Goal: Task Accomplishment & Management: Manage account settings

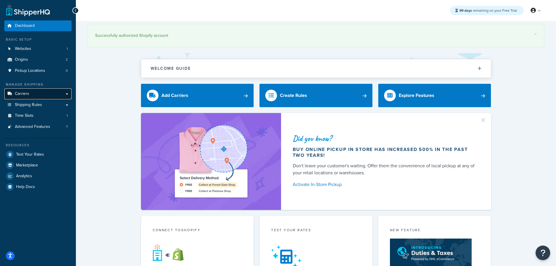
click at [30, 92] on link "Carriers" at bounding box center [37, 93] width 67 height 11
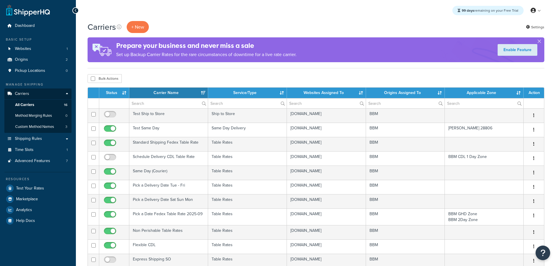
select select "15"
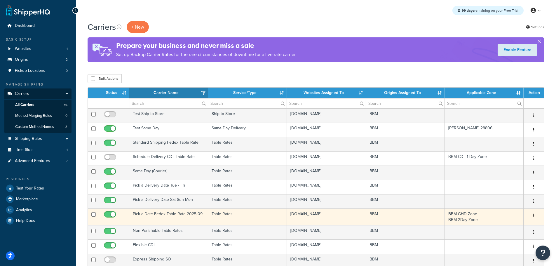
click at [171, 213] on td "Pick a Date Fedex Table Rate 2025-09" at bounding box center [168, 216] width 79 height 17
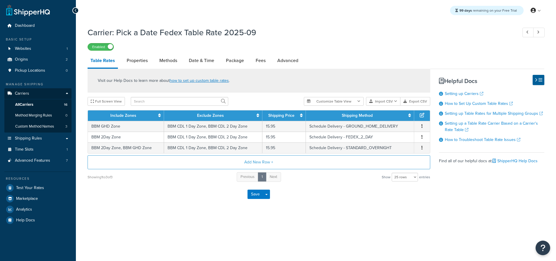
select select "25"
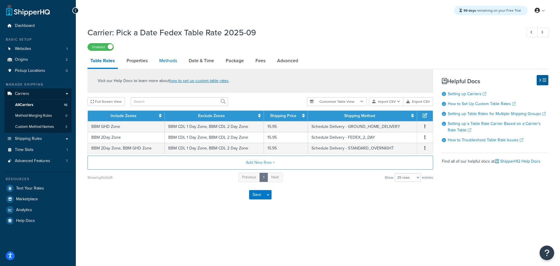
click at [174, 61] on link "Methods" at bounding box center [168, 61] width 24 height 14
select select "25"
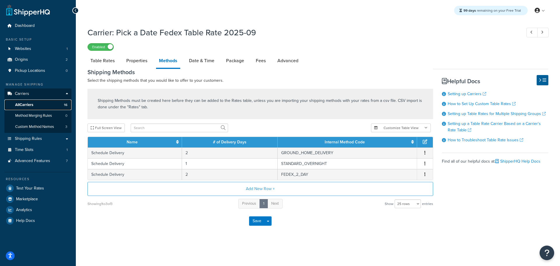
click at [25, 104] on span "All Carriers" at bounding box center [24, 104] width 18 height 5
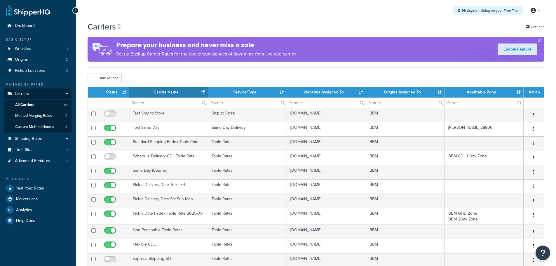
select select "15"
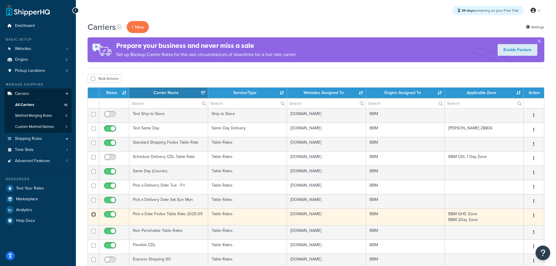
click at [94, 214] on input "checkbox" at bounding box center [93, 214] width 4 height 4
checkbox input "true"
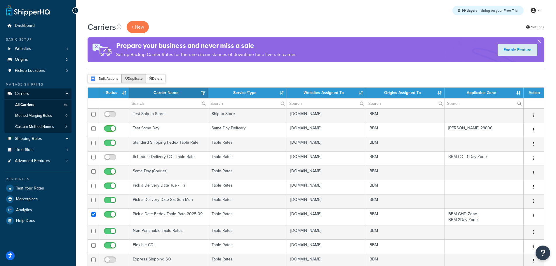
click at [135, 79] on button "Duplicate" at bounding box center [133, 78] width 25 height 9
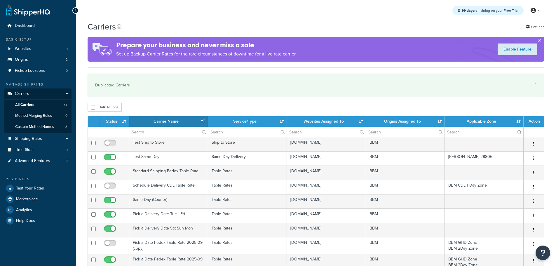
select select "15"
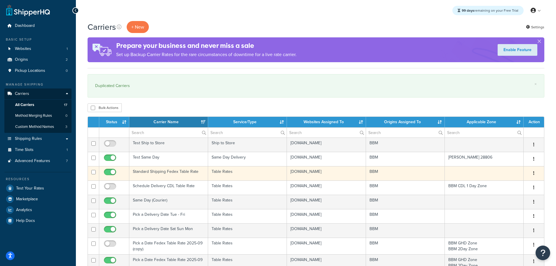
scroll to position [29, 0]
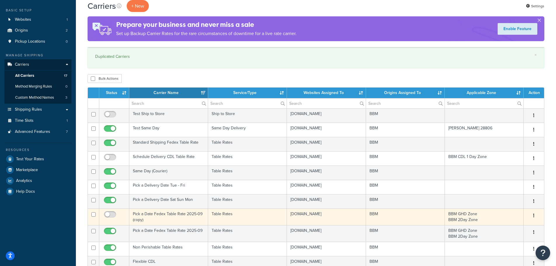
click at [162, 213] on td "Pick a Date Fedex Table Rate 2025-09 (copy)" at bounding box center [168, 216] width 79 height 17
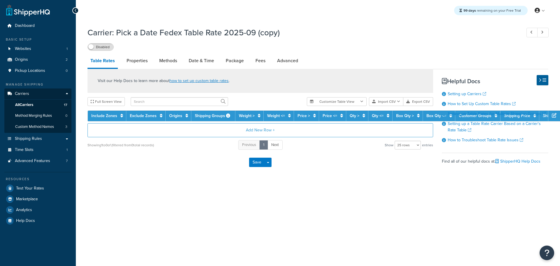
select select "25"
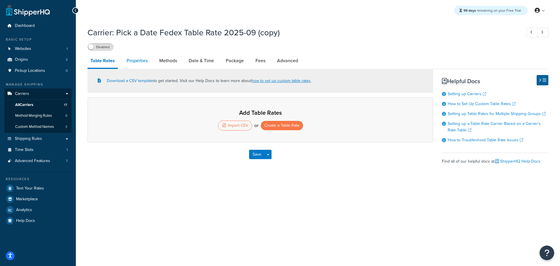
click at [139, 61] on link "Properties" at bounding box center [137, 61] width 27 height 14
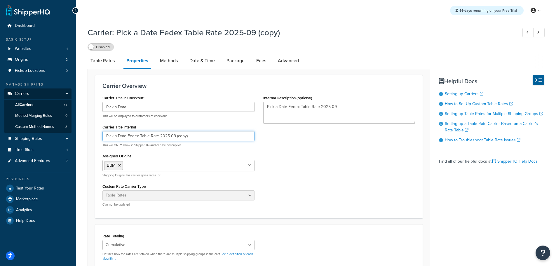
drag, startPoint x: 175, startPoint y: 136, endPoint x: 204, endPoint y: 139, distance: 28.5
click at [202, 139] on input "Pick a Date Fedex Table Rate 2025-09 (copy)" at bounding box center [178, 136] width 152 height 10
drag, startPoint x: 209, startPoint y: 137, endPoint x: 177, endPoint y: 137, distance: 32.1
click at [177, 137] on input "Pick a Date Fedex Table Rate 2025-09 Non-GHD" at bounding box center [178, 136] width 152 height 10
type input "Pick a Date Fedex Table Rate 2025-09 Non-GHD"
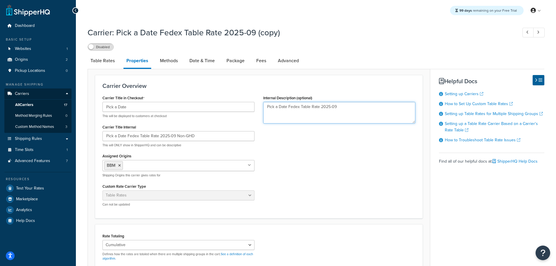
click at [375, 107] on textarea "Pick a Date Fedex Table Rate 2025-09" at bounding box center [339, 113] width 152 height 22
paste textarea "Non-GHD"
type textarea "Pick a Date Fedex Table Rate 2025-09 Non-GHD"
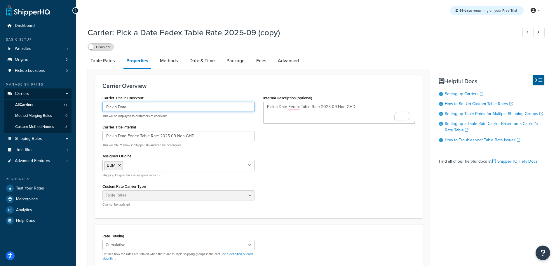
click at [173, 109] on input "Pick a Date" at bounding box center [178, 107] width 152 height 10
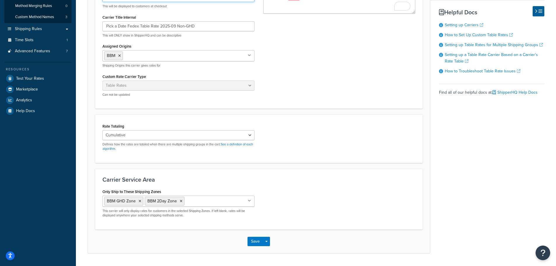
scroll to position [117, 0]
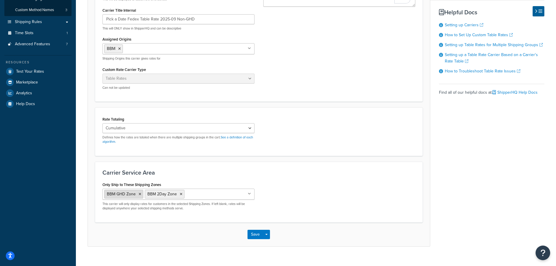
type input "Pick a Date nonghd"
click at [139, 193] on icon at bounding box center [140, 194] width 3 height 4
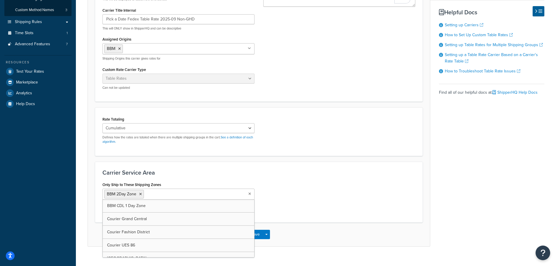
click at [273, 190] on div "Only Ship to These Shipping Zones BBM 2Day Zone BBM CDL 1 Day Zone Courier Gran…" at bounding box center [259, 197] width 322 height 35
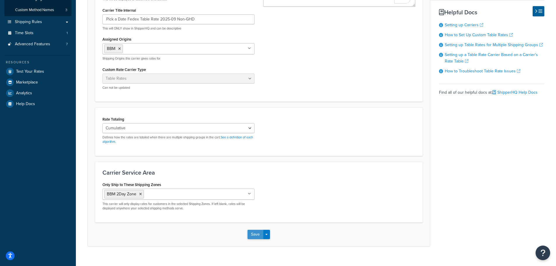
click at [252, 234] on button "Save" at bounding box center [255, 234] width 16 height 9
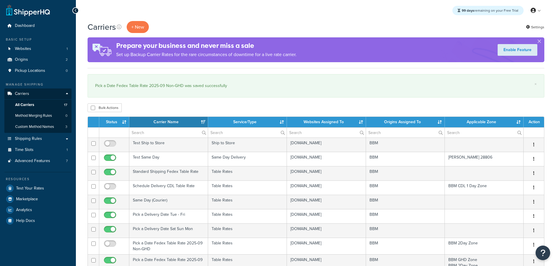
select select "15"
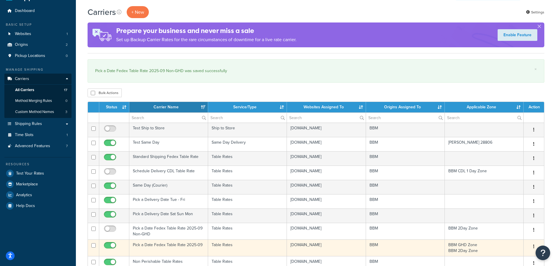
scroll to position [29, 0]
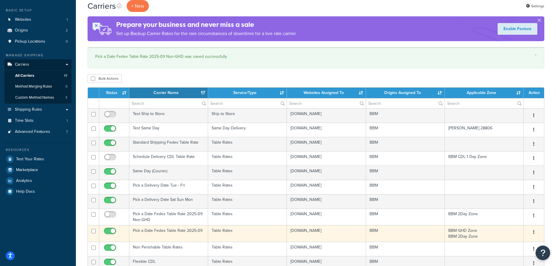
click at [187, 231] on td "Pick a Date Fedex Table Rate 2025-09" at bounding box center [168, 233] width 79 height 17
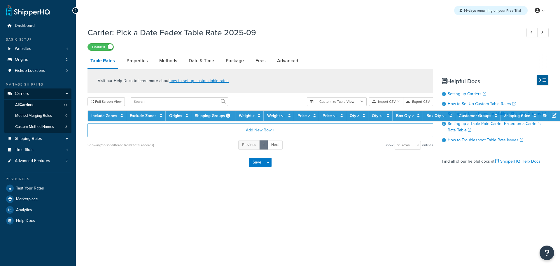
select select "25"
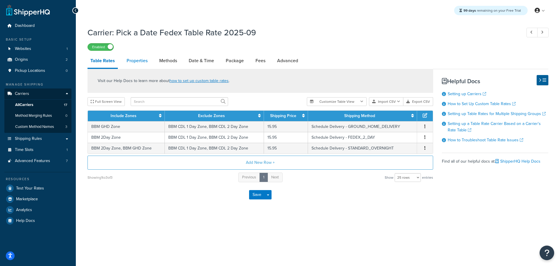
click at [136, 53] on div "Carrier: Pick a Date Fedex Table Rate 2025-09 Enabled Table Rates Properties Me…" at bounding box center [318, 115] width 461 height 183
click at [135, 64] on link "Properties" at bounding box center [137, 61] width 27 height 14
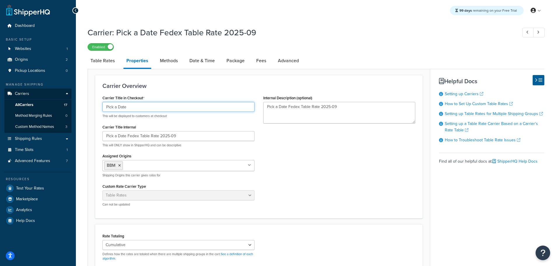
click at [146, 106] on input "Pick a Date" at bounding box center [178, 107] width 152 height 10
type input "Pick a Date GHD"
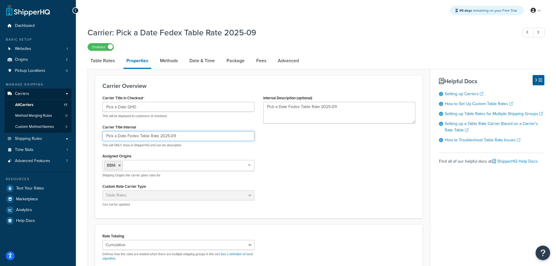
click at [191, 137] on input "Pick a Date Fedex Table Rate 2025-09" at bounding box center [178, 136] width 152 height 10
type input "Pick a Date Fedex Table Rate 2025-09 GHD"
click at [353, 109] on textarea "Pick a Date Fedex Table Rate 2025-09" at bounding box center [339, 113] width 152 height 22
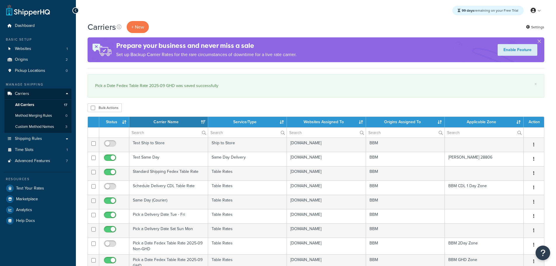
select select "15"
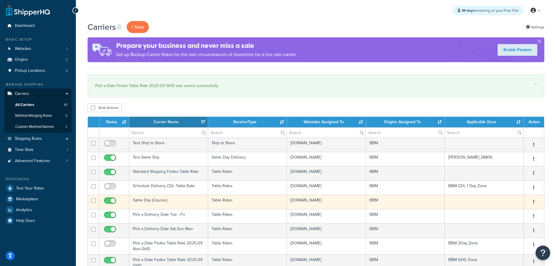
scroll to position [29, 0]
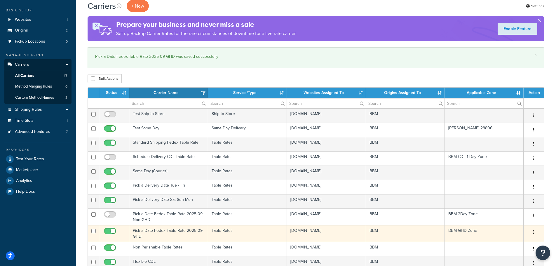
click at [149, 231] on td "Pick a Date Fedex Table Rate 2025-09 GHD" at bounding box center [168, 233] width 79 height 17
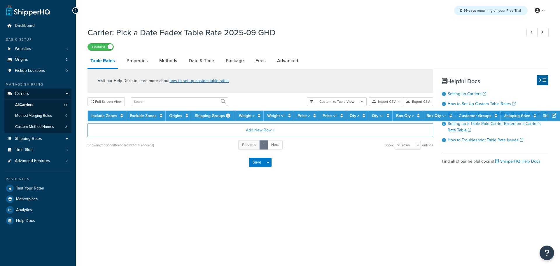
select select "25"
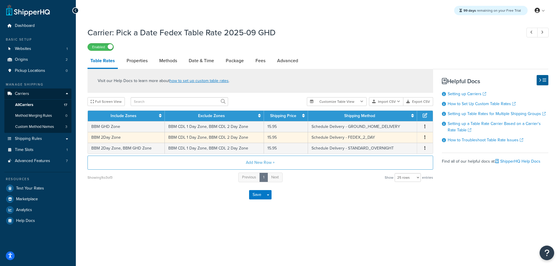
click at [425, 137] on icon "button" at bounding box center [425, 137] width 1 height 4
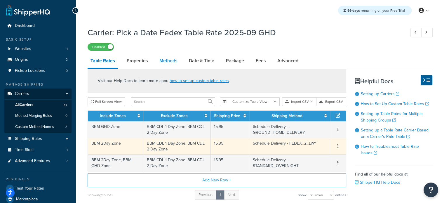
click at [161, 60] on link "Methods" at bounding box center [168, 61] width 24 height 14
select select "25"
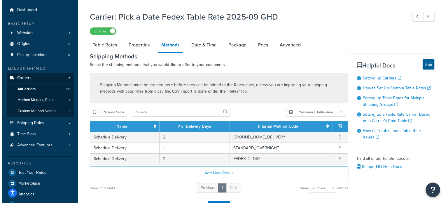
scroll to position [29, 0]
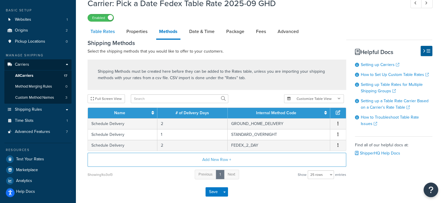
click at [100, 30] on link "Table Rates" at bounding box center [103, 32] width 30 height 14
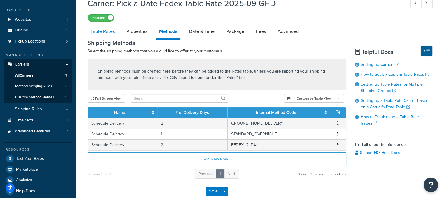
select select "25"
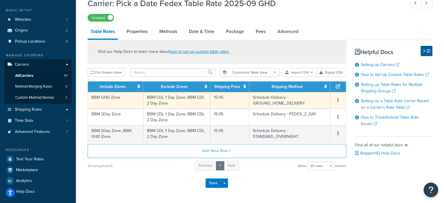
click at [338, 102] on button "button" at bounding box center [338, 100] width 5 height 6
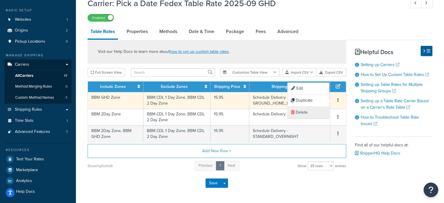
click at [305, 111] on div "Delete" at bounding box center [307, 113] width 41 height 12
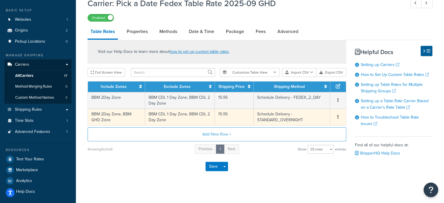
click at [118, 117] on td "BBM 2Day Zone, BBM GHD Zone" at bounding box center [116, 117] width 57 height 17
select select "181496"
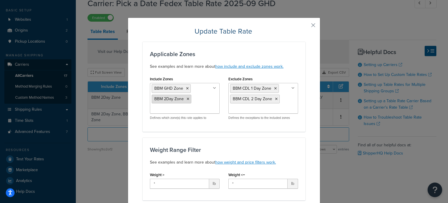
click at [187, 99] on icon at bounding box center [188, 99] width 3 height 4
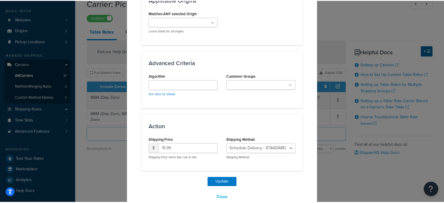
scroll to position [418, 0]
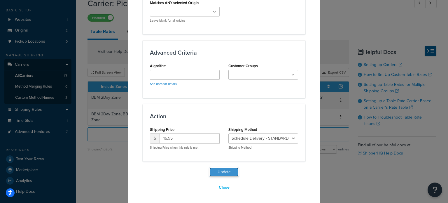
click at [223, 170] on button "Update" at bounding box center [224, 171] width 29 height 9
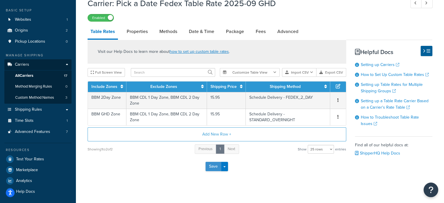
click at [212, 167] on button "Save" at bounding box center [213, 166] width 16 height 9
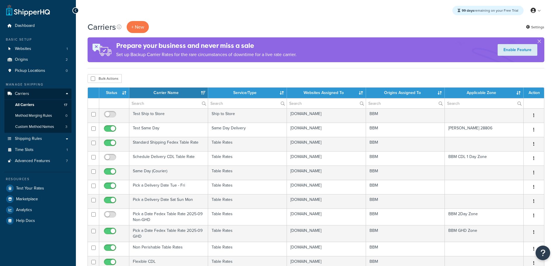
select select "15"
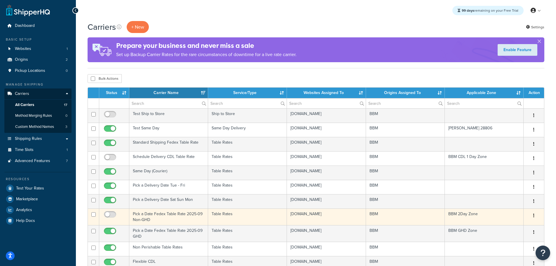
click at [149, 217] on td "Pick a Date Fedex Table Rate 2025-09 Non-GHD" at bounding box center [168, 216] width 79 height 17
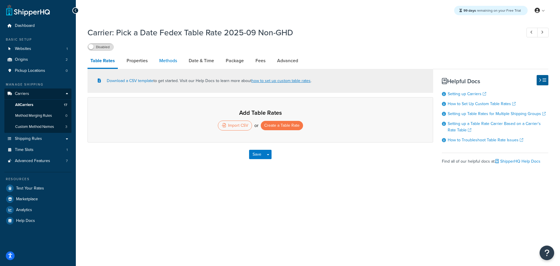
click at [175, 63] on link "Methods" at bounding box center [168, 61] width 24 height 14
select select "25"
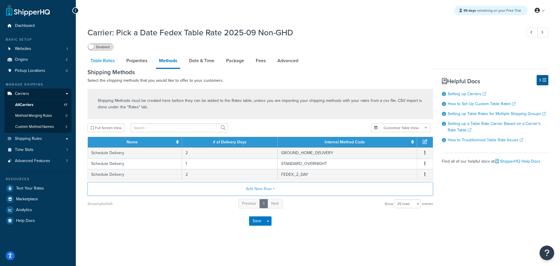
click at [107, 62] on link "Table Rates" at bounding box center [103, 61] width 30 height 14
select select "25"
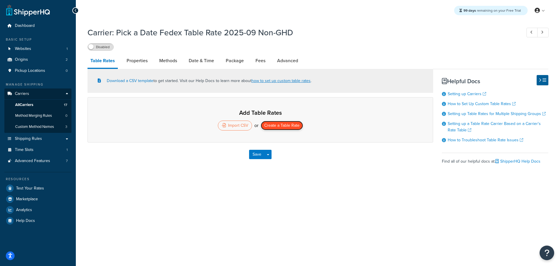
click at [280, 127] on button "Create a Table Rate" at bounding box center [282, 125] width 42 height 9
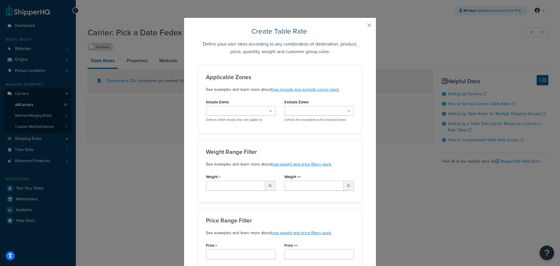
click at [261, 113] on ul at bounding box center [241, 111] width 70 height 10
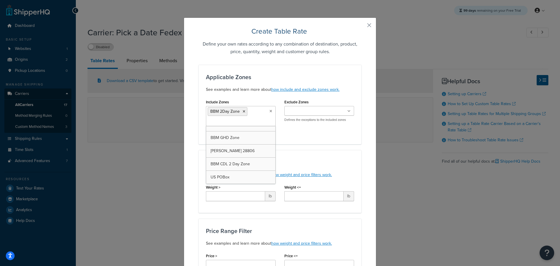
scroll to position [231, 0]
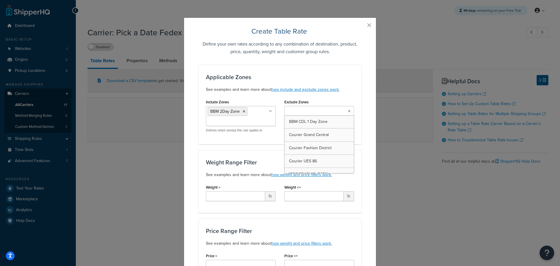
click at [320, 110] on input "Exclude Zones" at bounding box center [312, 111] width 52 height 6
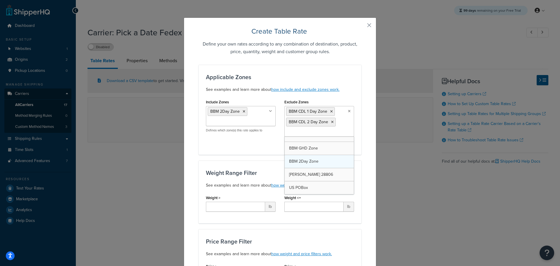
scroll to position [218, 0]
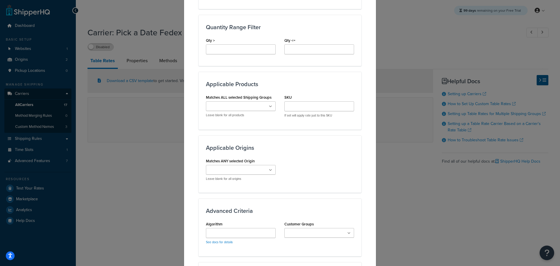
scroll to position [379, 0]
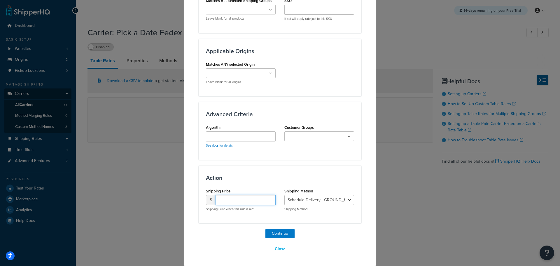
click at [230, 199] on input "number" at bounding box center [246, 200] width 60 height 10
type input "15.95"
click at [333, 200] on select "Schedule Delivery - GROUND_HOME_DELIVERY Schedule Delivery - STANDARD_OVERNIGHT…" at bounding box center [319, 200] width 70 height 10
select select "183183"
click at [284, 195] on select "Schedule Delivery - GROUND_HOME_DELIVERY Schedule Delivery - STANDARD_OVERNIGHT…" at bounding box center [319, 200] width 70 height 10
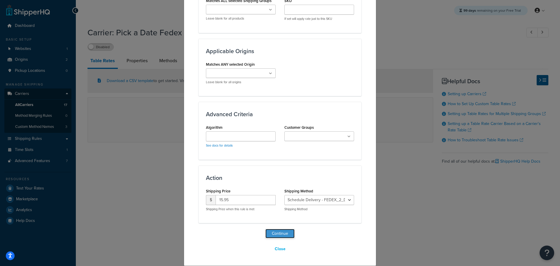
click at [275, 235] on button "Continue" at bounding box center [280, 233] width 29 height 9
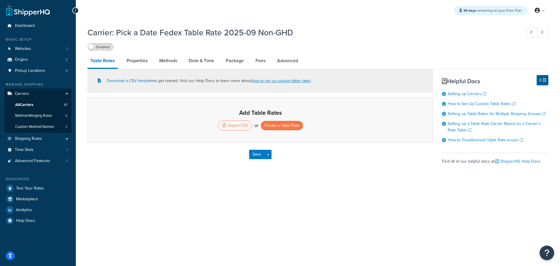
select select "25"
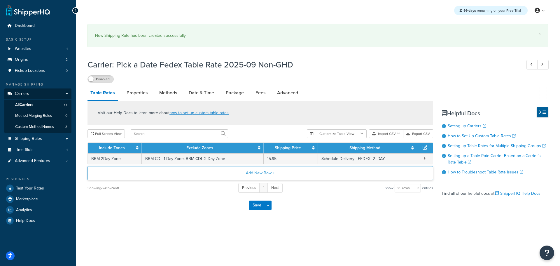
click at [263, 173] on button "Add New Row +" at bounding box center [261, 173] width 346 height 14
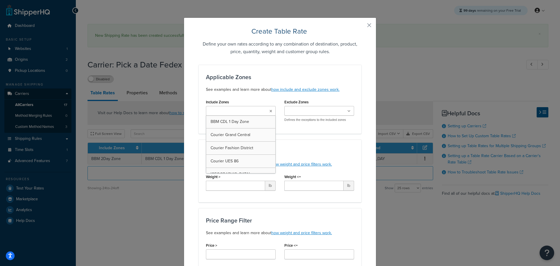
click at [253, 113] on ul at bounding box center [241, 111] width 70 height 10
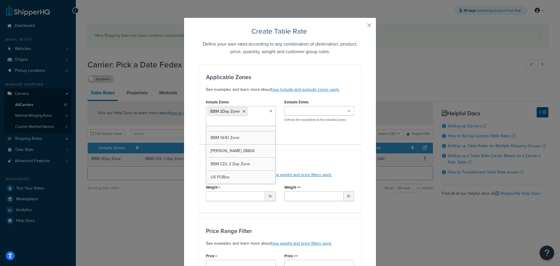
click at [320, 108] on ul at bounding box center [319, 111] width 70 height 10
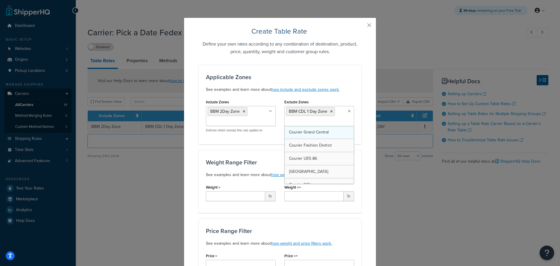
drag, startPoint x: 307, startPoint y: 123, endPoint x: 313, endPoint y: 134, distance: 12.9
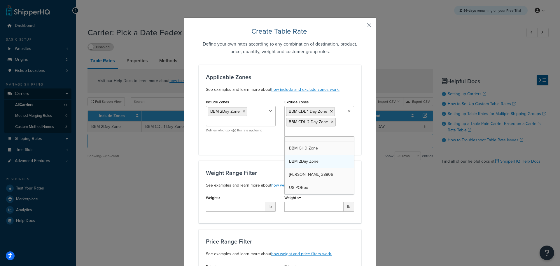
scroll to position [218, 0]
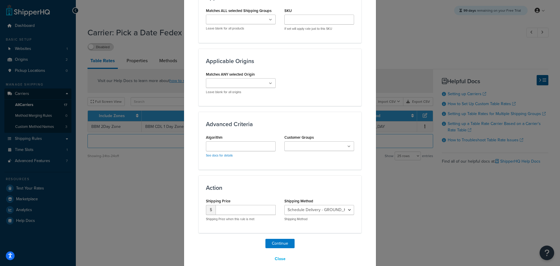
scroll to position [379, 0]
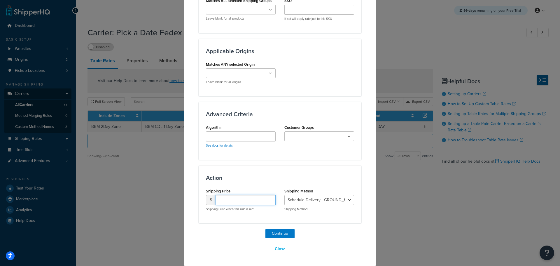
click at [226, 202] on input "number" at bounding box center [246, 200] width 60 height 10
type input "15.95"
click at [316, 200] on select "Schedule Delivery - GROUND_HOME_DELIVERY Schedule Delivery - STANDARD_OVERNIGHT…" at bounding box center [319, 200] width 70 height 10
select select "183182"
click at [284, 195] on select "Schedule Delivery - GROUND_HOME_DELIVERY Schedule Delivery - STANDARD_OVERNIGHT…" at bounding box center [319, 200] width 70 height 10
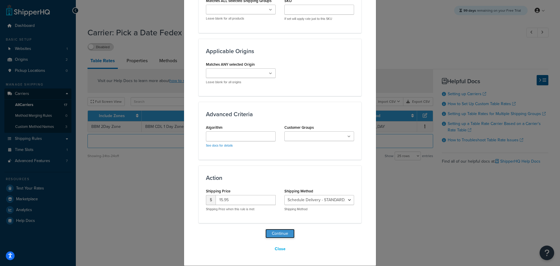
click at [281, 232] on button "Continue" at bounding box center [280, 233] width 29 height 9
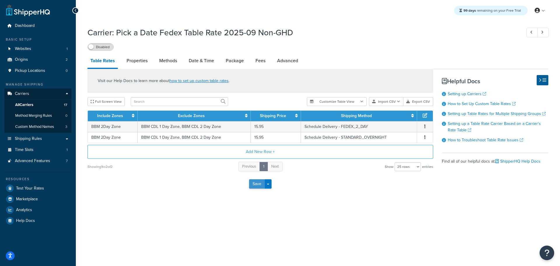
click at [256, 185] on button "Save" at bounding box center [257, 183] width 16 height 9
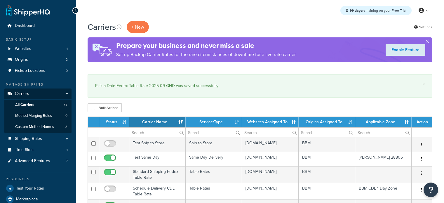
select select "15"
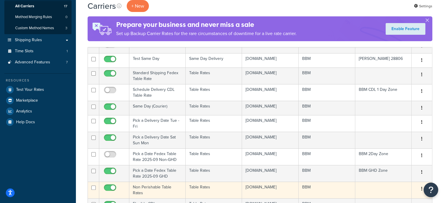
scroll to position [146, 0]
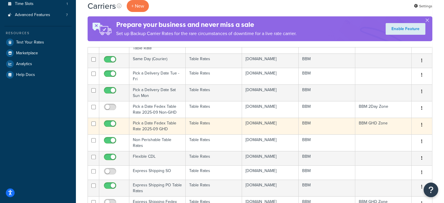
click at [162, 132] on td "Pick a Date Fedex Table Rate 2025-09 GHD" at bounding box center [157, 126] width 56 height 17
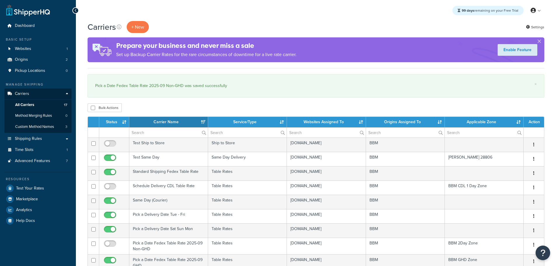
select select "15"
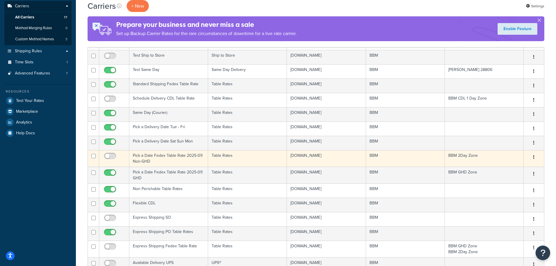
click td "Pick a Date Fedex Table Rate 2025-09 Non-GHD"
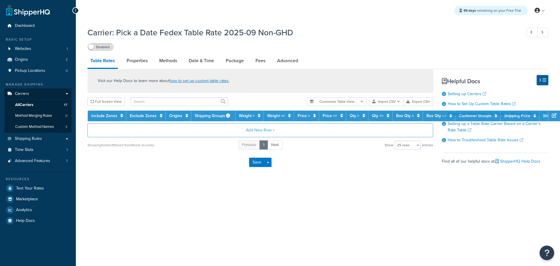
select select "25"
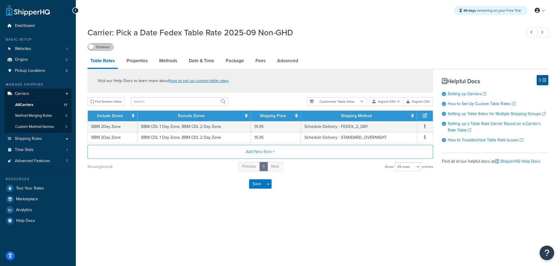
click at [100, 47] on label "Disabled" at bounding box center [101, 46] width 26 height 7
click at [254, 184] on button "Save" at bounding box center [257, 183] width 16 height 9
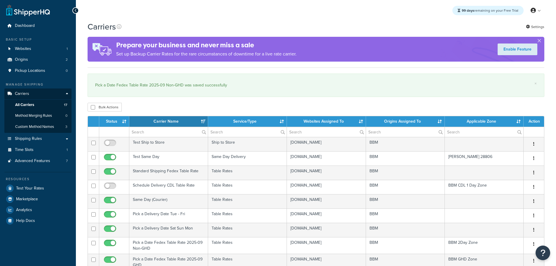
select select "15"
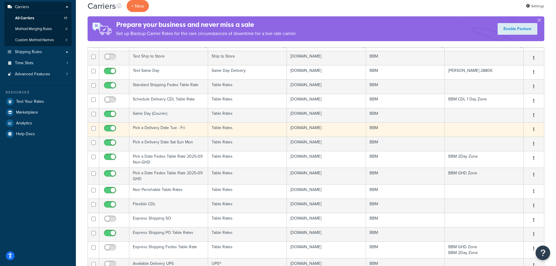
scroll to position [88, 0]
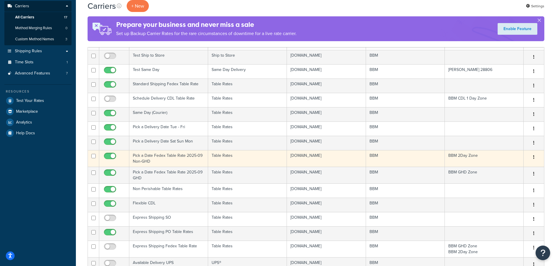
click at [144, 157] on td "Pick a Date Fedex Table Rate 2025-09 Non-GHD" at bounding box center [168, 158] width 79 height 17
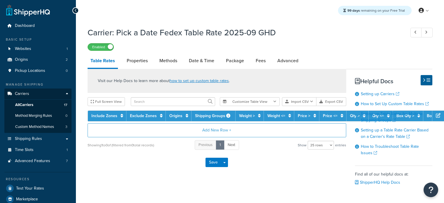
select select "25"
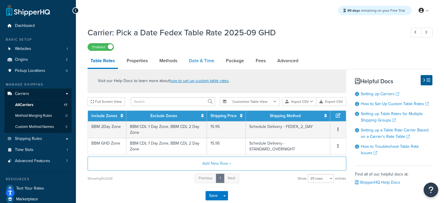
click at [197, 61] on link "Date & Time" at bounding box center [201, 61] width 31 height 14
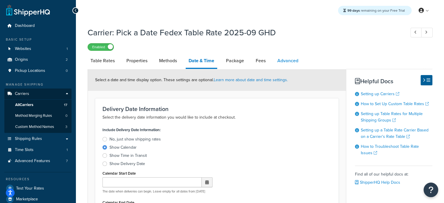
click at [288, 59] on link "Advanced" at bounding box center [287, 61] width 27 height 14
select select "false"
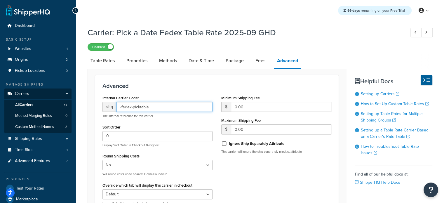
click at [160, 107] on input "-fedex-picktable" at bounding box center [164, 107] width 96 height 10
click at [143, 107] on input "-fedex-picktable" at bounding box center [164, 107] width 96 height 10
drag, startPoint x: 152, startPoint y: 106, endPoint x: 132, endPoint y: 107, distance: 19.8
click at [132, 107] on input "-fedex-picktable" at bounding box center [164, 107] width 96 height 10
drag, startPoint x: 146, startPoint y: 108, endPoint x: 83, endPoint y: 108, distance: 63.3
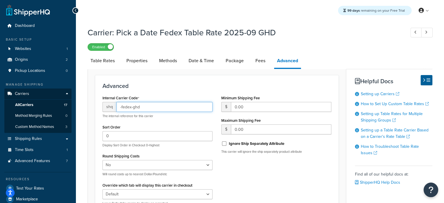
type input "-fedex-ghd"
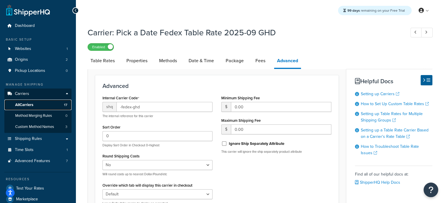
click at [28, 105] on span "All Carriers" at bounding box center [24, 104] width 18 height 5
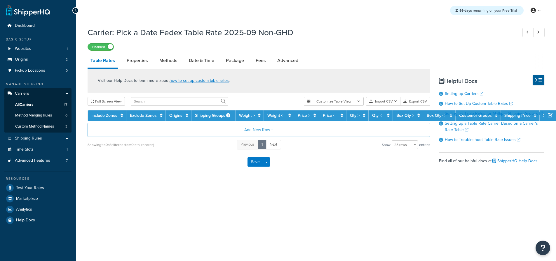
select select "25"
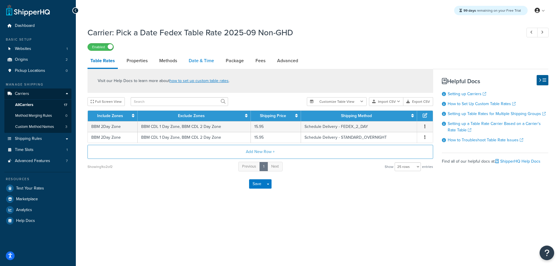
click at [205, 59] on link "Date & Time" at bounding box center [201, 61] width 31 height 14
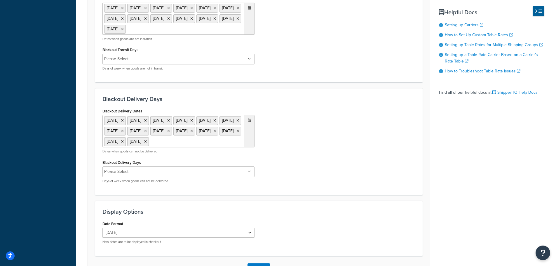
scroll to position [350, 0]
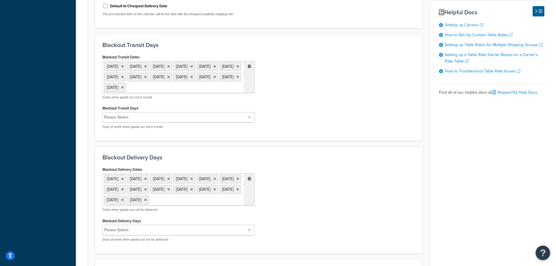
click at [139, 121] on input "Blackout Transit Days" at bounding box center [156, 117] width 52 height 6
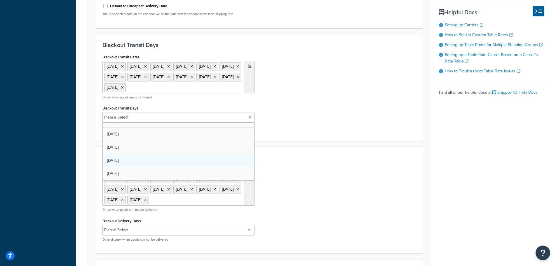
scroll to position [21, 0]
click at [317, 134] on div "Blackout Transit Dates [DATE] [DATE] [DATE] [DATE] [DATE] [DATE] [DATE] [DATE] …" at bounding box center [259, 93] width 322 height 81
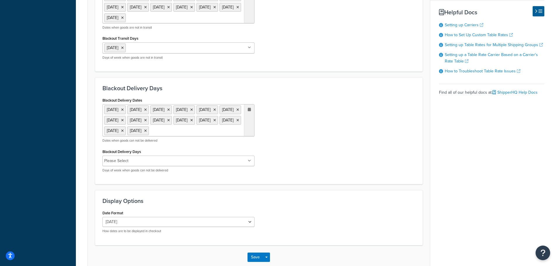
scroll to position [474, 0]
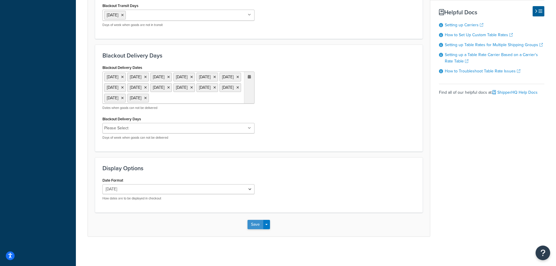
click at [253, 223] on button "Save" at bounding box center [255, 224] width 16 height 9
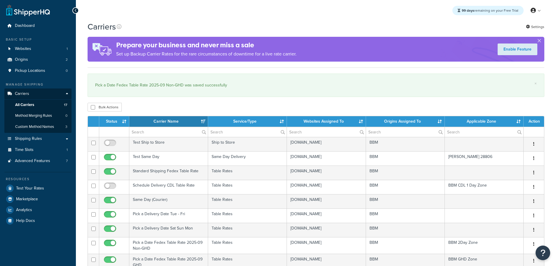
select select "15"
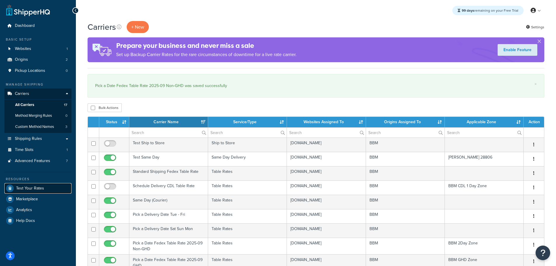
click at [43, 186] on span "Test Your Rates" at bounding box center [30, 188] width 28 height 5
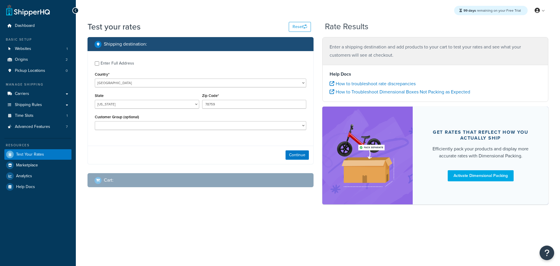
select select "[GEOGRAPHIC_DATA]"
click at [97, 63] on input "Enter Full Address" at bounding box center [97, 63] width 4 height 4
checkbox input "true"
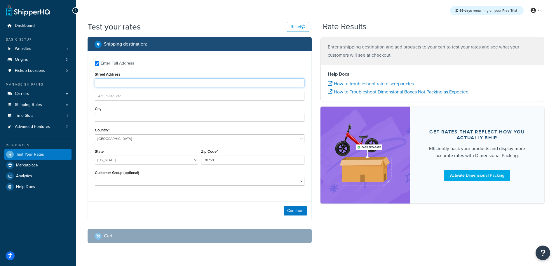
click at [118, 82] on input "Street Address" at bounding box center [200, 82] width 210 height 9
type input "103 Coachmans Trail"
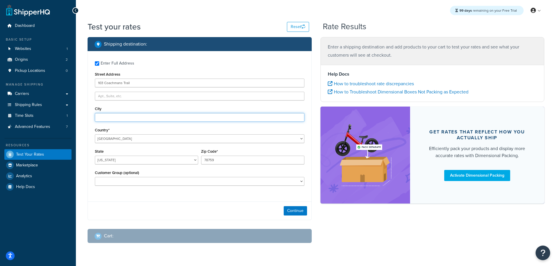
type input "Asheville"
select select "NC"
drag, startPoint x: 228, startPoint y: 159, endPoint x: 113, endPoint y: 158, distance: 115.0
click at [114, 158] on div "State Alabama Alaska American Samoa Arizona Arkansas Armed Forces Americas Arme…" at bounding box center [199, 157] width 212 height 21
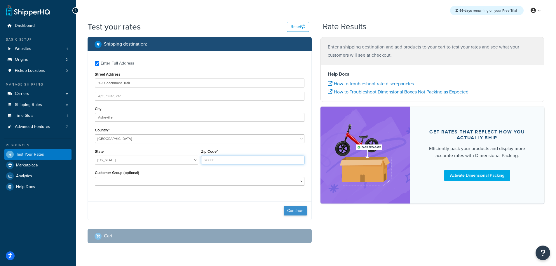
type input "28803"
drag, startPoint x: 293, startPoint y: 213, endPoint x: 296, endPoint y: 213, distance: 2.9
click at [296, 213] on button "Continue" at bounding box center [295, 210] width 23 height 9
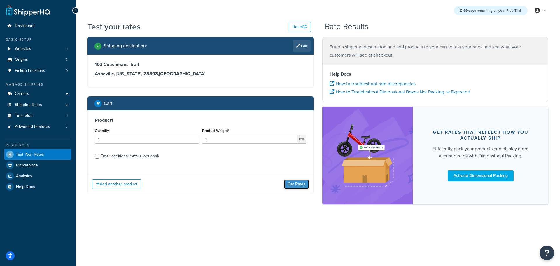
click at [299, 183] on button "Get Rates" at bounding box center [296, 183] width 25 height 9
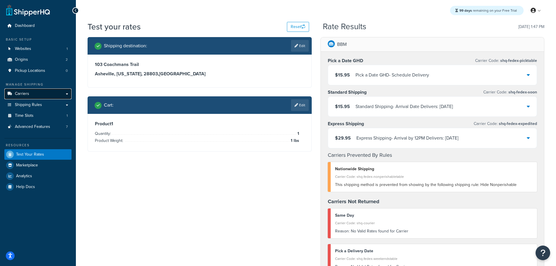
click at [29, 90] on link "Carriers" at bounding box center [37, 93] width 67 height 11
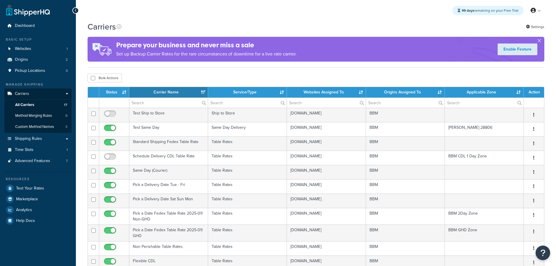
select select "15"
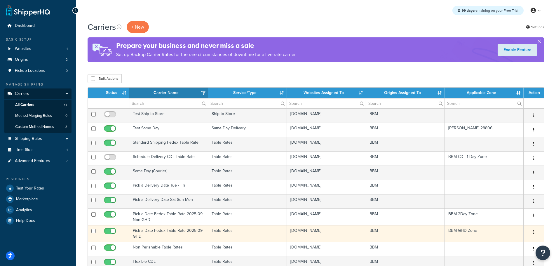
click at [159, 229] on td "Pick a Date Fedex Table Rate 2025-09 GHD" at bounding box center [168, 233] width 79 height 17
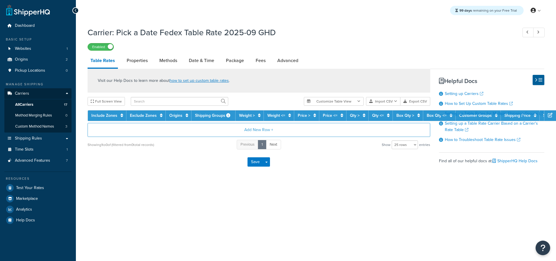
select select "25"
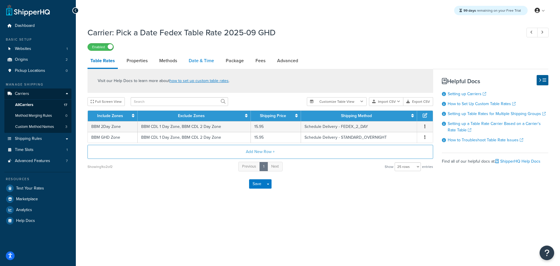
click at [195, 61] on link "Date & Time" at bounding box center [201, 61] width 31 height 14
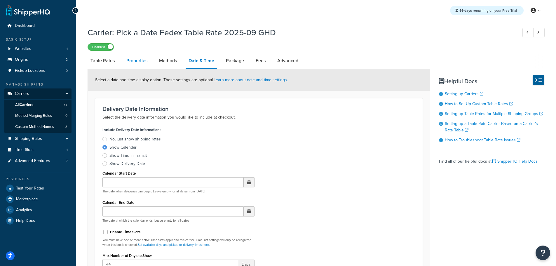
click at [134, 60] on link "Properties" at bounding box center [136, 61] width 27 height 14
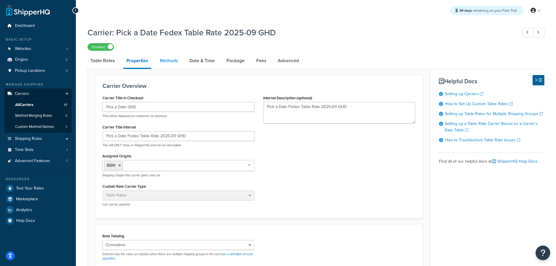
click at [165, 65] on link "Methods" at bounding box center [169, 61] width 24 height 14
select select "25"
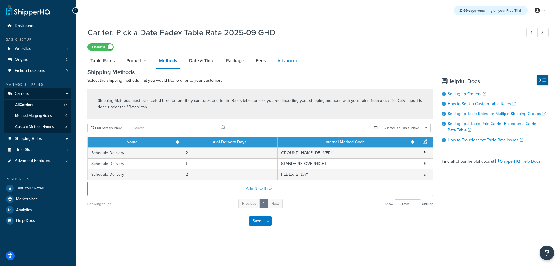
click at [288, 61] on link "Advanced" at bounding box center [288, 61] width 27 height 14
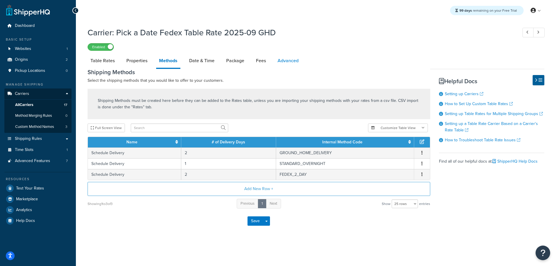
select select "false"
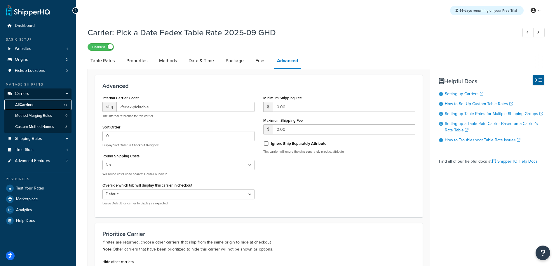
click at [25, 104] on span "All Carriers" at bounding box center [24, 104] width 18 height 5
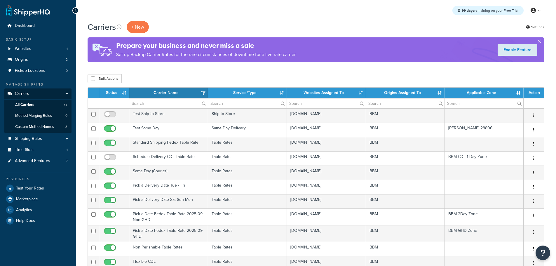
select select "15"
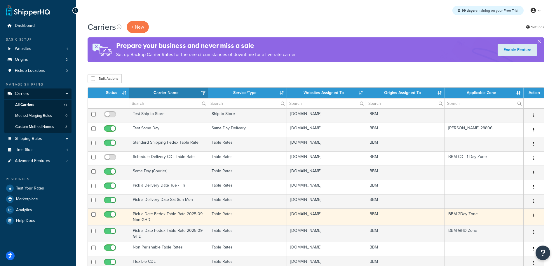
click at [152, 215] on td "Pick a Date Fedex Table Rate 2025-09 Non-GHD" at bounding box center [168, 216] width 79 height 17
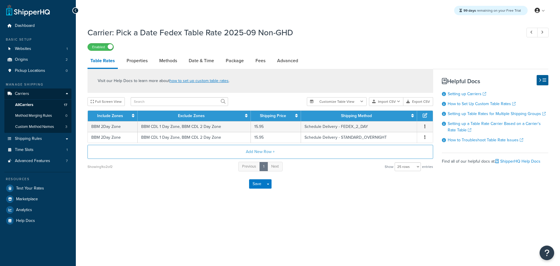
select select "25"
click at [294, 64] on link "Advanced" at bounding box center [287, 61] width 27 height 14
select select "false"
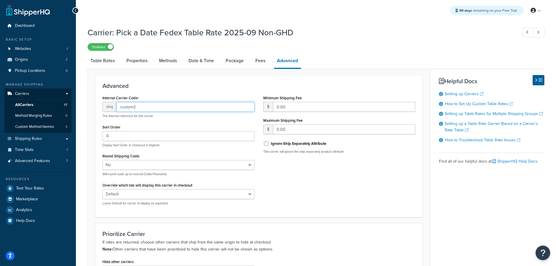
drag, startPoint x: 143, startPoint y: 106, endPoint x: 38, endPoint y: 105, distance: 104.8
click at [40, 104] on div "Dashboard Basic Setup Websites 1 Origins 2 Pickup Locations 0 Manage Shipping C…" at bounding box center [278, 204] width 556 height 409
paste input "-fedex-ghd"
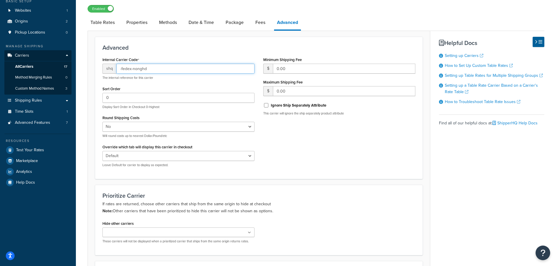
scroll to position [144, 0]
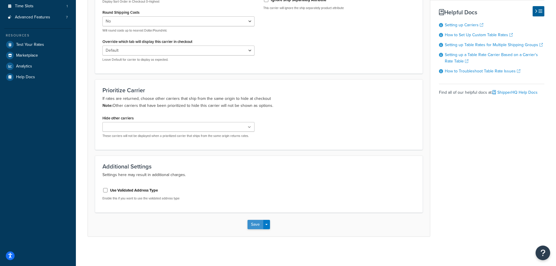
type input "-fedex-nonghd"
click at [258, 228] on button "Save" at bounding box center [255, 224] width 16 height 9
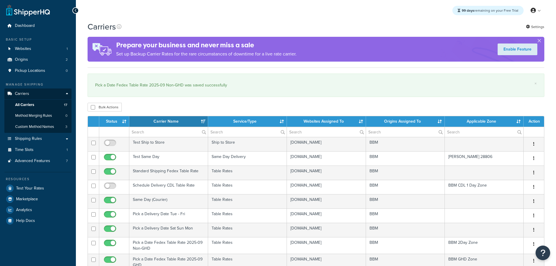
select select "15"
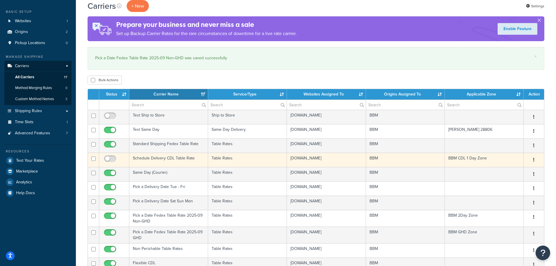
scroll to position [29, 0]
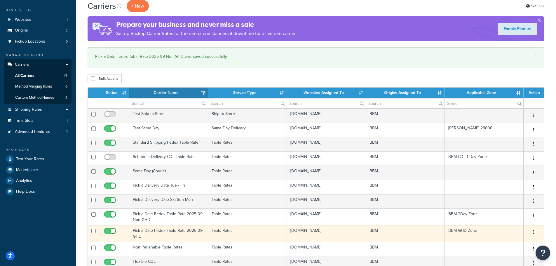
click at [146, 233] on td "Pick a Date Fedex Table Rate 2025-09 GHD" at bounding box center [168, 233] width 79 height 17
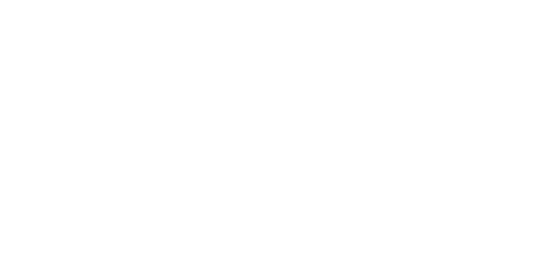
select select "25"
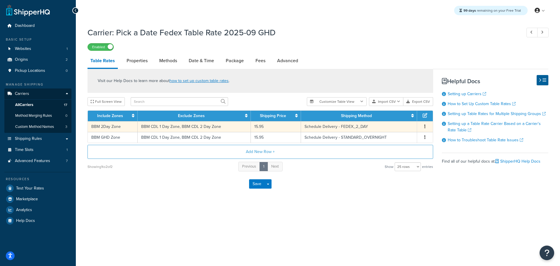
click at [113, 125] on td "BBM 2Day Zone" at bounding box center [113, 126] width 50 height 11
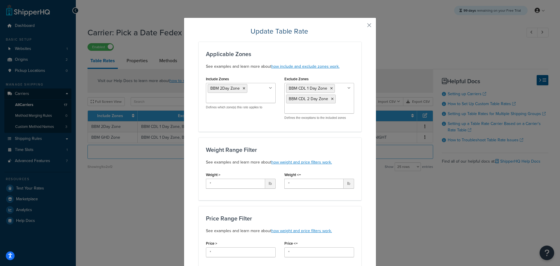
click at [253, 95] on ul "BBM 2Day Zone" at bounding box center [241, 93] width 70 height 20
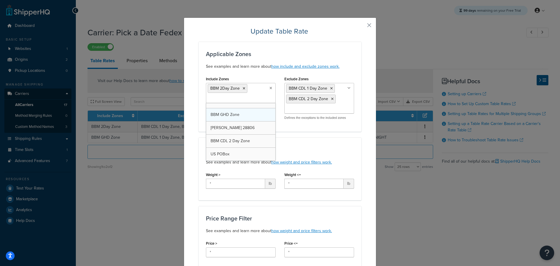
scroll to position [218, 0]
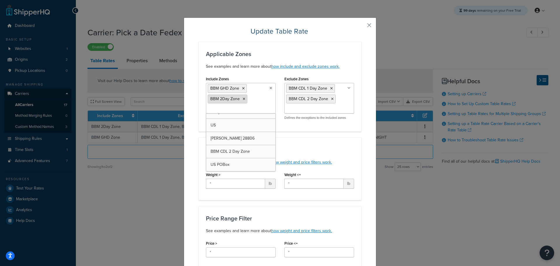
click at [243, 99] on icon at bounding box center [244, 99] width 3 height 4
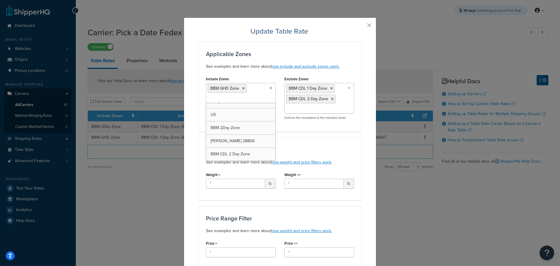
scroll to position [231, 0]
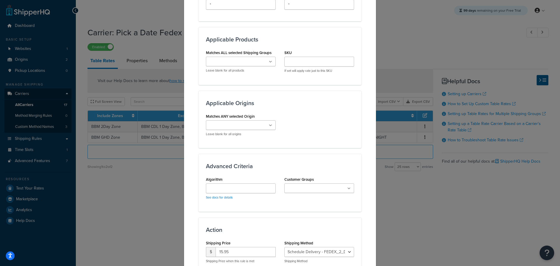
scroll to position [356, 0]
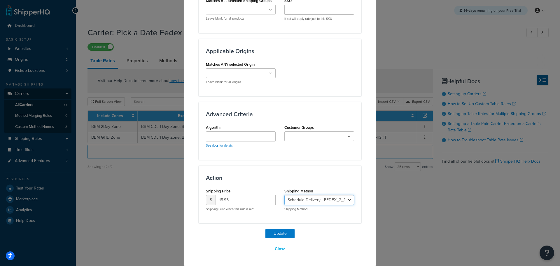
click at [342, 202] on select "Schedule Delivery - GROUND_HOME_DELIVERY Schedule Delivery - STANDARD_OVERNIGHT…" at bounding box center [319, 200] width 70 height 10
select select "181460"
click at [284, 195] on select "Schedule Delivery - GROUND_HOME_DELIVERY Schedule Delivery - STANDARD_OVERNIGHT…" at bounding box center [319, 200] width 70 height 10
click at [278, 233] on button "Update" at bounding box center [280, 233] width 29 height 9
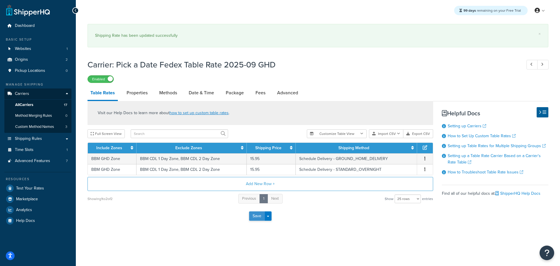
click at [258, 217] on button "Save" at bounding box center [257, 215] width 16 height 9
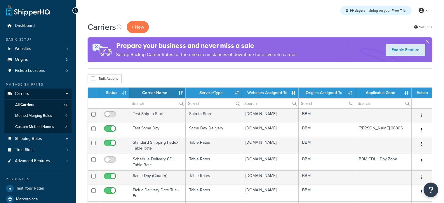
select select "15"
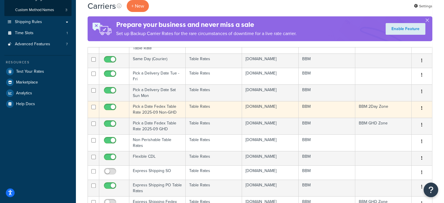
click at [168, 117] on td "Pick a Date Fedex Table Rate 2025-09 Non-GHD" at bounding box center [157, 109] width 56 height 17
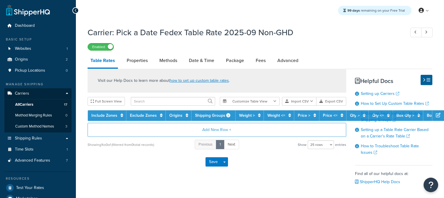
select select "25"
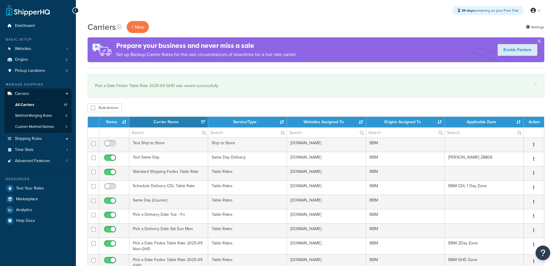
select select "15"
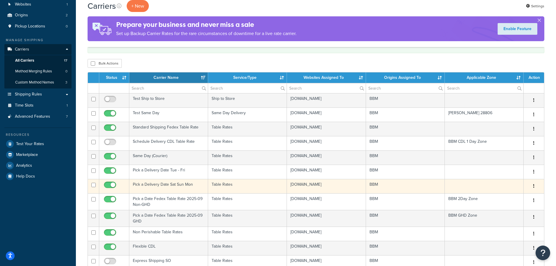
scroll to position [58, 0]
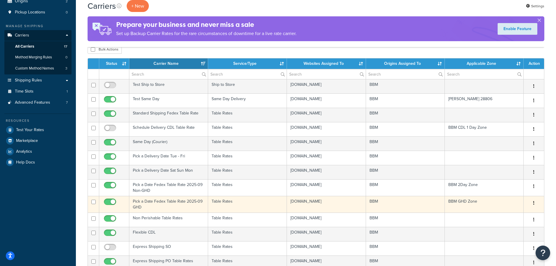
click at [163, 201] on td "Pick a Date Fedex Table Rate 2025-09 GHD" at bounding box center [168, 204] width 79 height 17
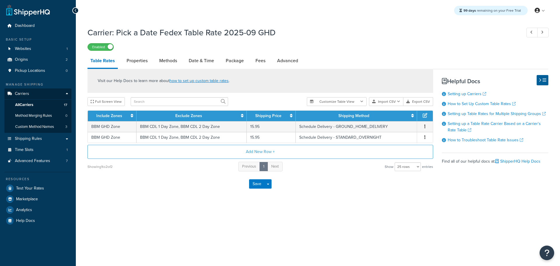
select select "25"
click at [177, 61] on link "Methods" at bounding box center [168, 61] width 24 height 14
select select "25"
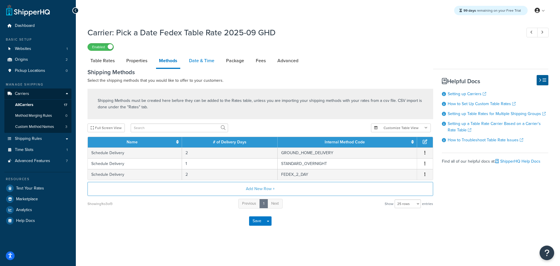
click at [196, 60] on link "Date & Time" at bounding box center [201, 61] width 31 height 14
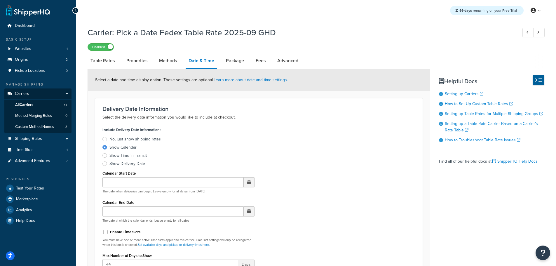
scroll to position [146, 0]
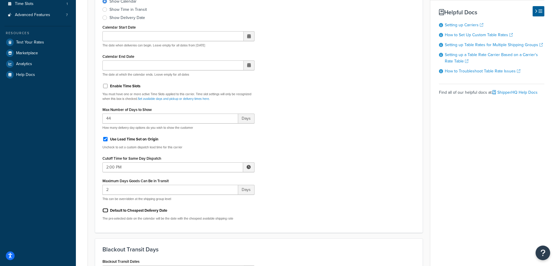
click at [105, 209] on input "Default to Cheapest Delivery Date" at bounding box center [105, 210] width 6 height 4
checkbox input "true"
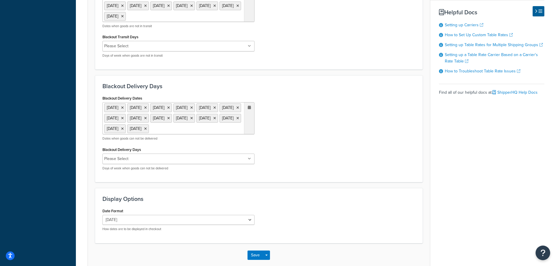
scroll to position [473, 0]
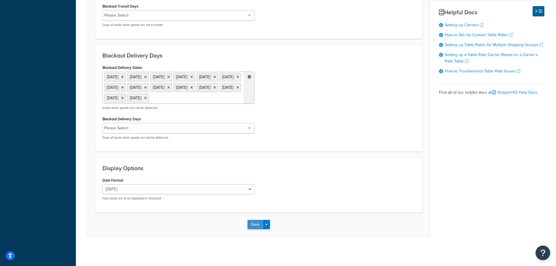
click at [257, 225] on button "Save" at bounding box center [255, 224] width 16 height 9
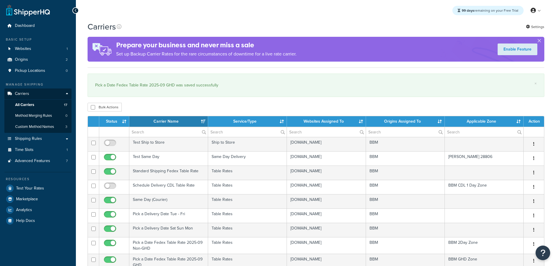
select select "15"
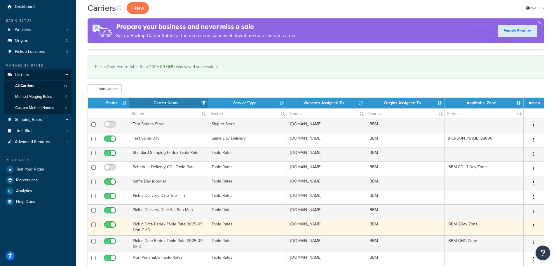
scroll to position [29, 0]
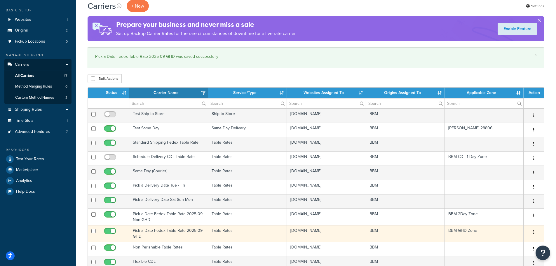
click at [167, 230] on td "Pick a Date Fedex Table Rate 2025-09 GHD" at bounding box center [168, 233] width 79 height 17
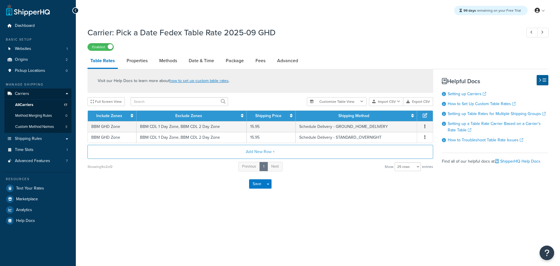
select select "25"
click at [170, 58] on link "Methods" at bounding box center [168, 61] width 24 height 14
select select "25"
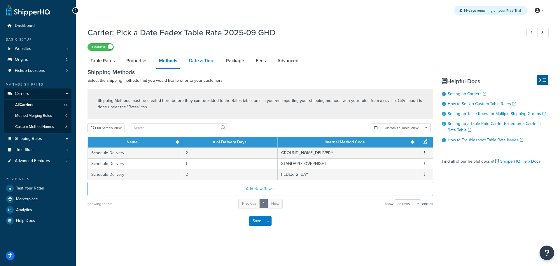
click at [201, 61] on link "Date & Time" at bounding box center [201, 61] width 31 height 14
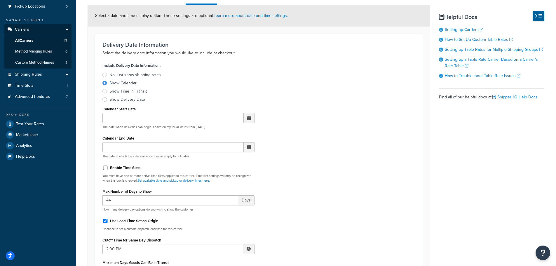
scroll to position [204, 0]
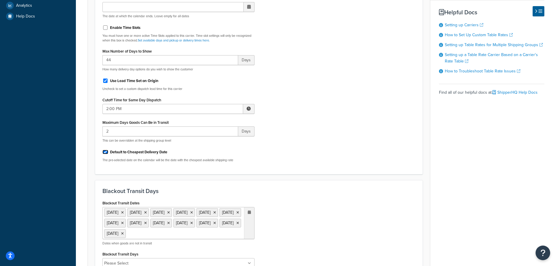
drag, startPoint x: 104, startPoint y: 150, endPoint x: 129, endPoint y: 164, distance: 28.9
click at [104, 150] on input "Default to Cheapest Delivery Date" at bounding box center [105, 152] width 6 height 4
checkbox input "false"
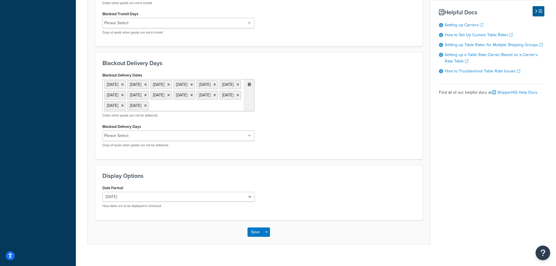
scroll to position [473, 0]
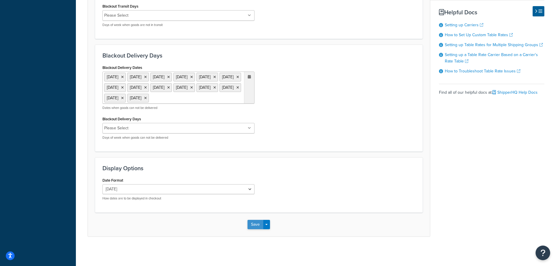
click at [250, 224] on button "Save" at bounding box center [255, 224] width 16 height 9
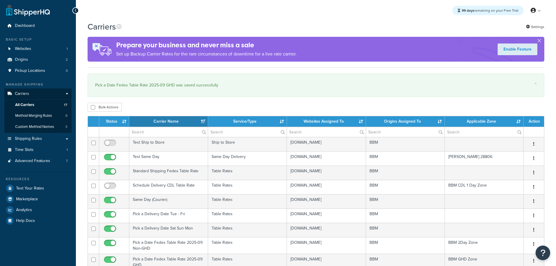
select select "15"
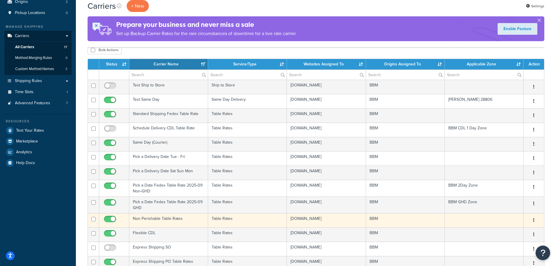
scroll to position [58, 0]
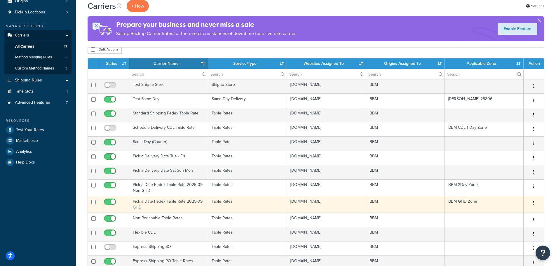
click at [137, 204] on td "Pick a Date Fedex Table Rate 2025-09 GHD" at bounding box center [168, 204] width 79 height 17
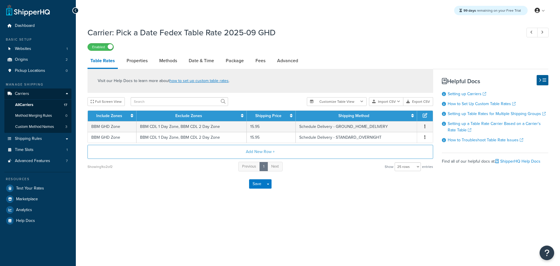
select select "25"
click at [197, 58] on link "Date & Time" at bounding box center [201, 61] width 31 height 14
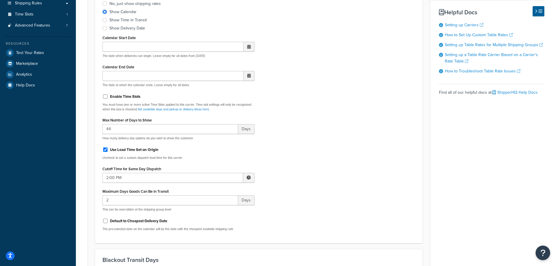
scroll to position [146, 0]
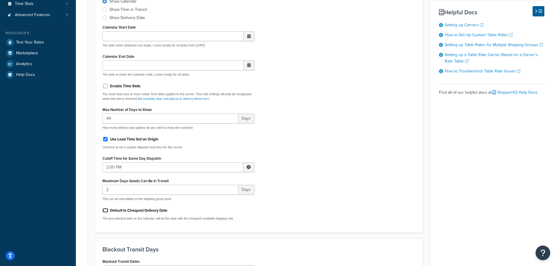
click at [106, 209] on input "Default to Cheapest Delivery Date" at bounding box center [105, 210] width 6 height 4
checkbox input "true"
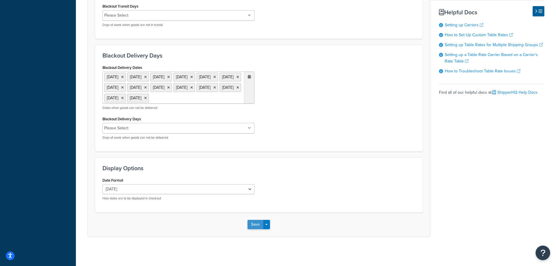
scroll to position [473, 0]
click at [253, 229] on button "Save" at bounding box center [255, 224] width 16 height 9
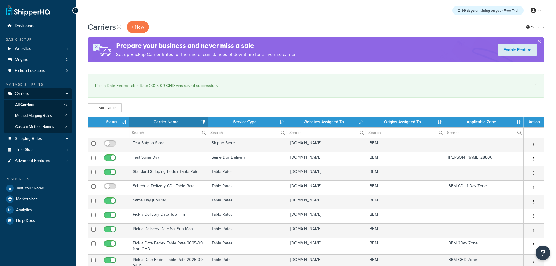
select select "15"
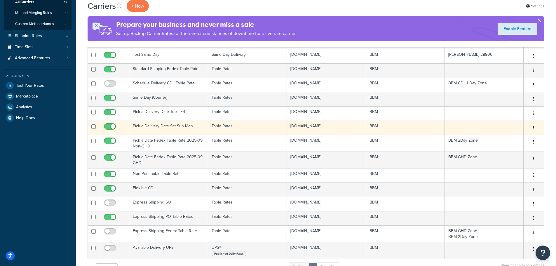
scroll to position [146, 0]
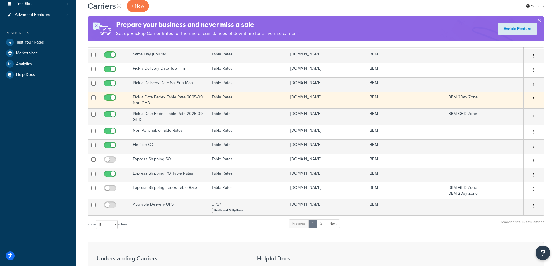
click at [142, 101] on td "Pick a Date Fedex Table Rate 2025-09 Non-GHD" at bounding box center [168, 100] width 79 height 17
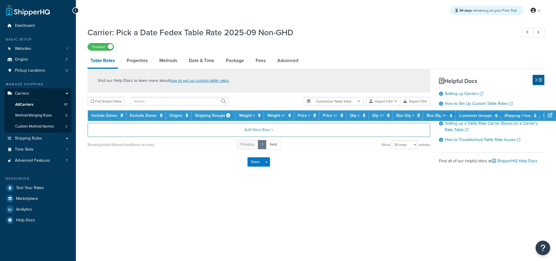
select select "25"
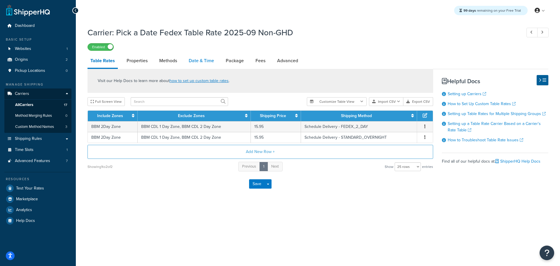
click at [206, 62] on link "Date & Time" at bounding box center [201, 61] width 31 height 14
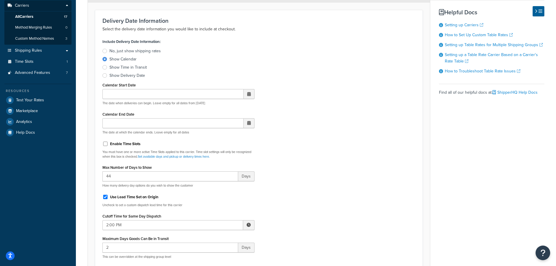
scroll to position [204, 0]
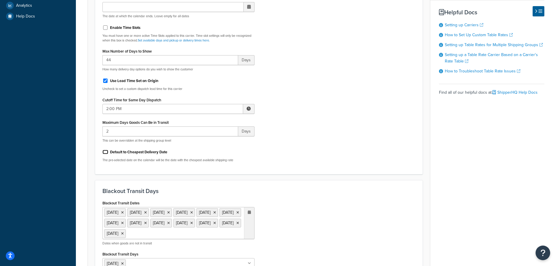
drag, startPoint x: 105, startPoint y: 153, endPoint x: 114, endPoint y: 158, distance: 10.2
click at [104, 153] on input "Default to Cheapest Delivery Date" at bounding box center [105, 152] width 6 height 4
checkbox input "true"
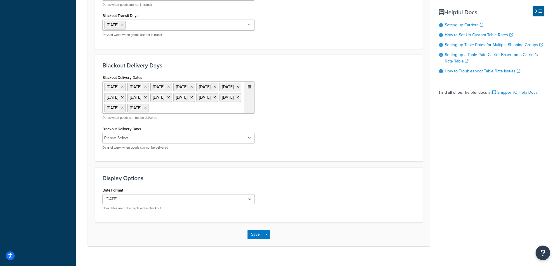
scroll to position [474, 0]
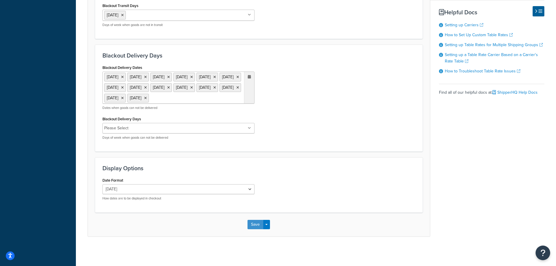
click at [255, 226] on button "Save" at bounding box center [255, 224] width 16 height 9
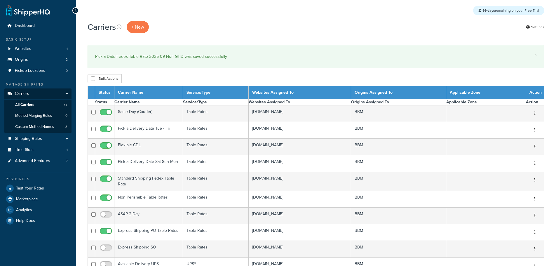
select select "15"
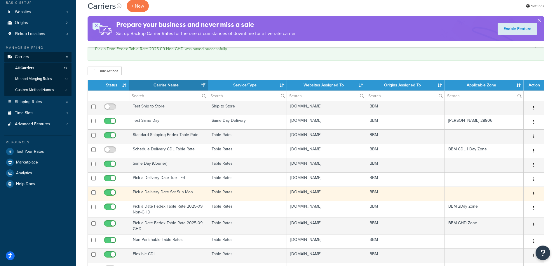
scroll to position [58, 0]
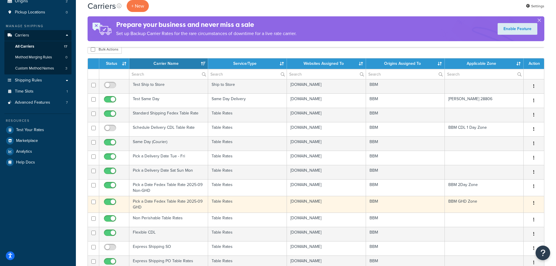
click at [140, 203] on td "Pick a Date Fedex Table Rate 2025-09 GHD" at bounding box center [168, 204] width 79 height 17
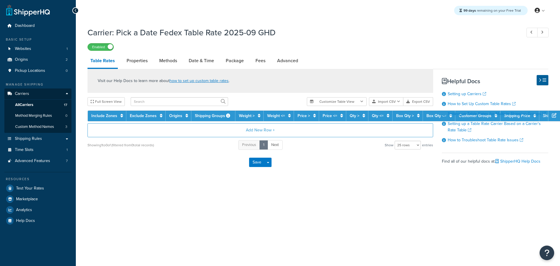
select select "25"
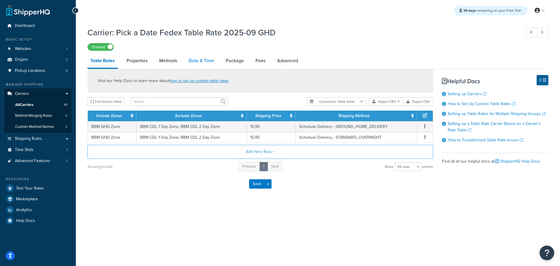
click at [199, 61] on link "Date & Time" at bounding box center [201, 61] width 31 height 14
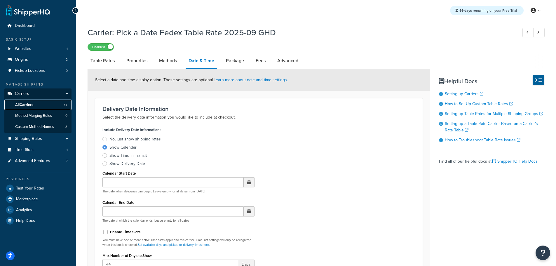
click at [29, 104] on span "All Carriers" at bounding box center [24, 104] width 18 height 5
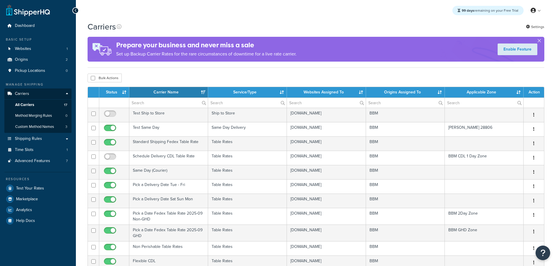
select select "15"
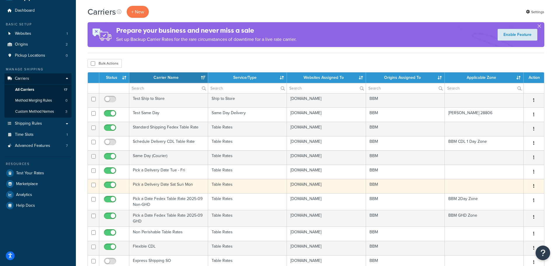
scroll to position [29, 0]
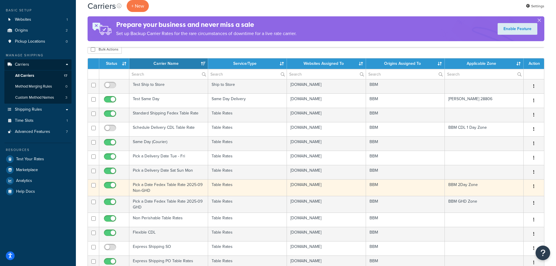
click at [143, 188] on td "Pick a Date Fedex Table Rate 2025-09 Non-GHD" at bounding box center [168, 187] width 79 height 17
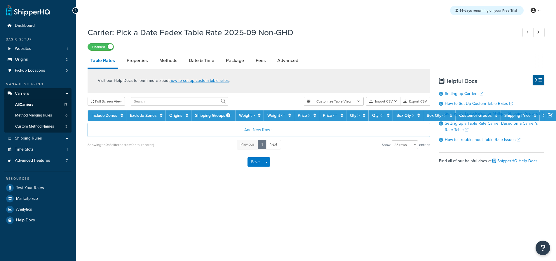
select select "25"
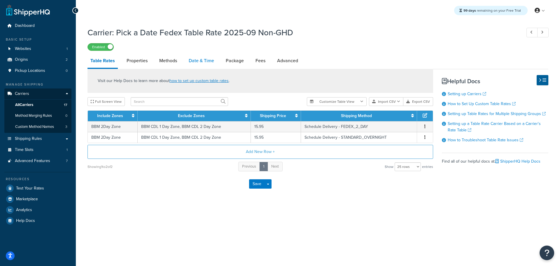
click at [195, 64] on link "Date & Time" at bounding box center [201, 61] width 31 height 14
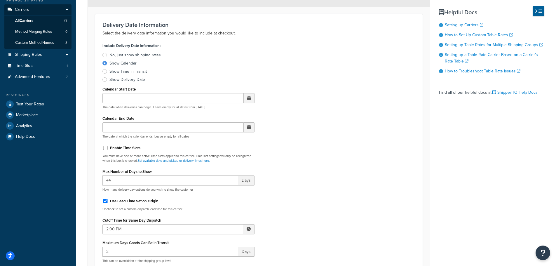
scroll to position [175, 0]
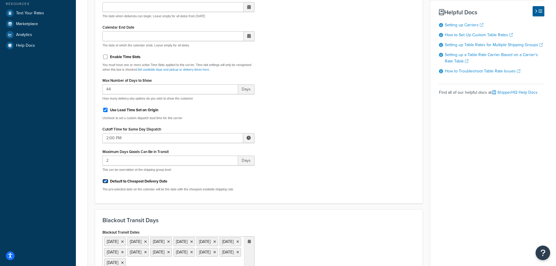
click at [106, 180] on input "Default to Cheapest Delivery Date" at bounding box center [105, 181] width 6 height 4
checkbox input "false"
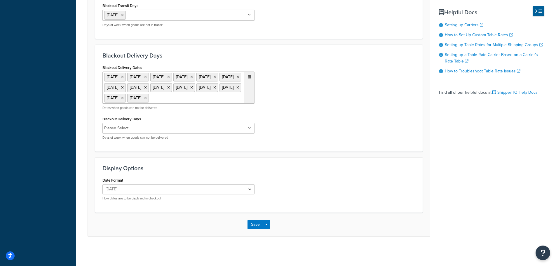
scroll to position [474, 0]
drag, startPoint x: 253, startPoint y: 227, endPoint x: 257, endPoint y: 220, distance: 7.9
click at [253, 226] on button "Save" at bounding box center [255, 224] width 16 height 9
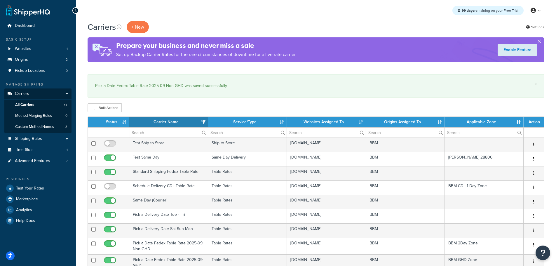
select select "15"
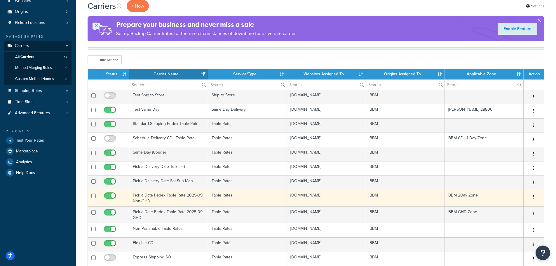
scroll to position [58, 0]
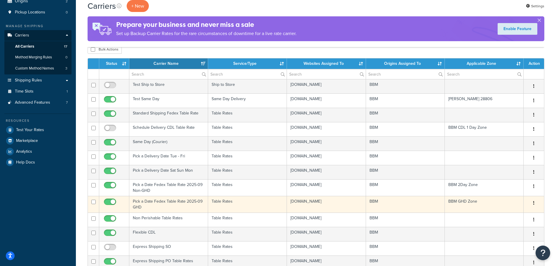
click at [154, 203] on td "Pick a Date Fedex Table Rate 2025-09 GHD" at bounding box center [168, 204] width 79 height 17
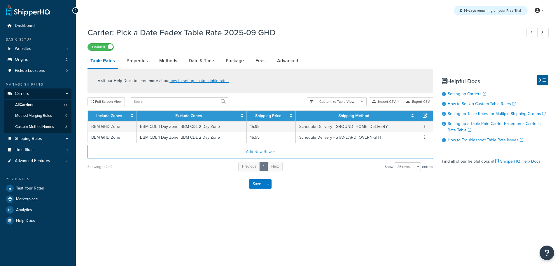
select select "25"
drag, startPoint x: 198, startPoint y: 60, endPoint x: 187, endPoint y: 67, distance: 12.2
click at [198, 60] on link "Date & Time" at bounding box center [201, 61] width 31 height 14
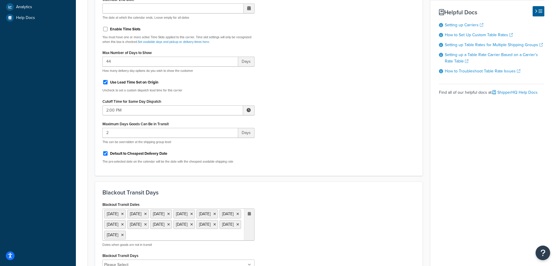
scroll to position [35, 0]
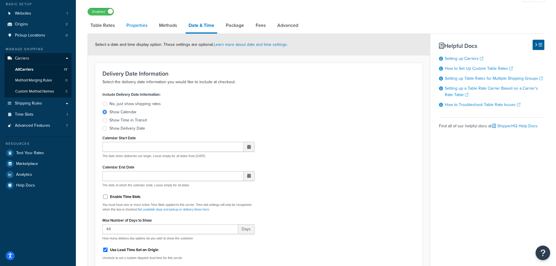
click at [139, 25] on link "Properties" at bounding box center [136, 25] width 27 height 14
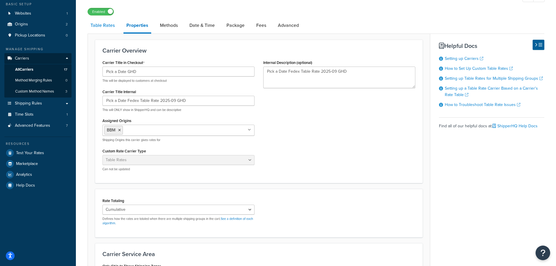
click at [105, 27] on link "Table Rates" at bounding box center [103, 25] width 30 height 14
select select "25"
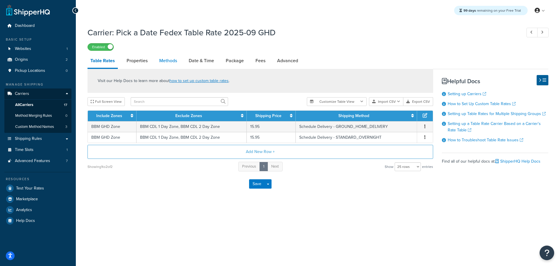
click at [174, 61] on link "Methods" at bounding box center [168, 61] width 24 height 14
select select "25"
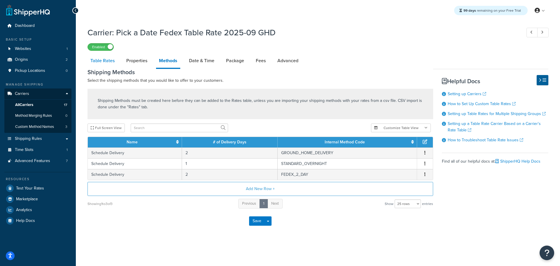
click at [101, 62] on link "Table Rates" at bounding box center [103, 61] width 30 height 14
select select "25"
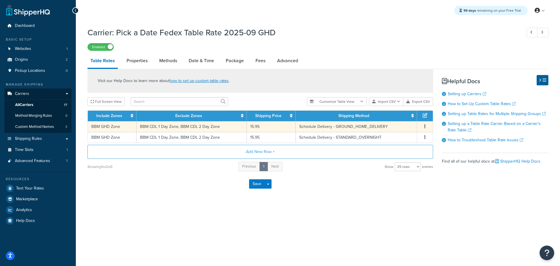
click at [125, 126] on td "BBM GHD Zone" at bounding box center [112, 126] width 49 height 11
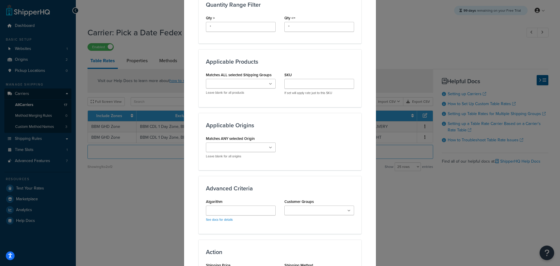
scroll to position [292, 0]
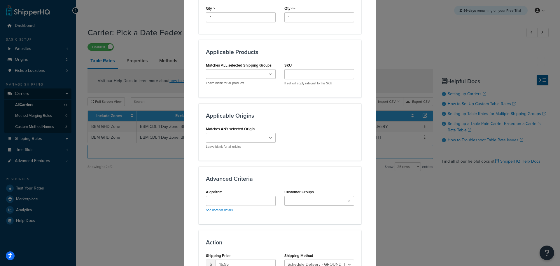
click at [269, 70] on ul at bounding box center [241, 74] width 70 height 10
click at [333, 94] on div "Applicable Products Matches ALL selected Shipping Groups Leadtime 7 Courier Hid…" at bounding box center [280, 68] width 163 height 57
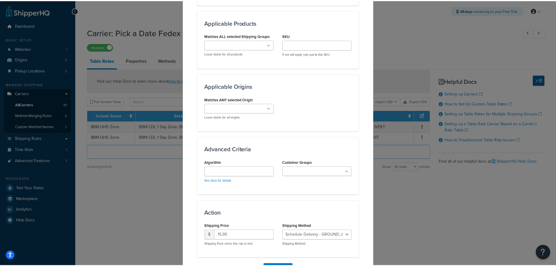
scroll to position [356, 0]
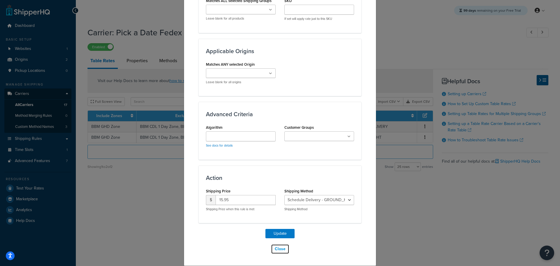
click at [281, 250] on button "Close" at bounding box center [280, 249] width 18 height 10
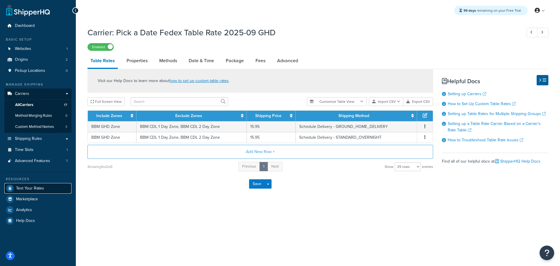
click at [44, 185] on link "Test Your Rates" at bounding box center [37, 188] width 67 height 11
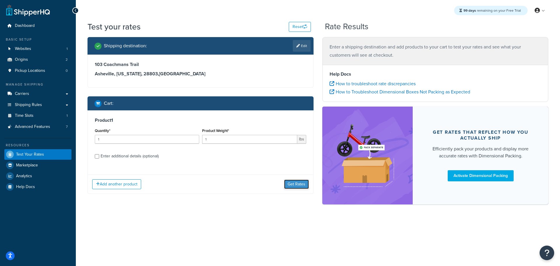
click at [289, 184] on button "Get Rates" at bounding box center [296, 183] width 25 height 9
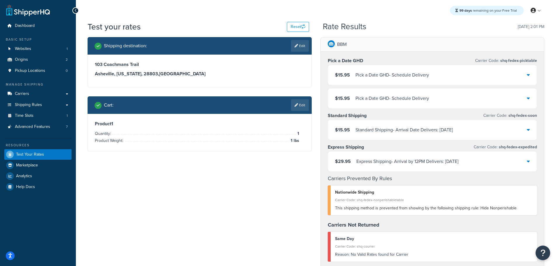
click at [526, 76] on div "$15.95 Pick a Date GHD - Schedule Delivery" at bounding box center [432, 75] width 209 height 20
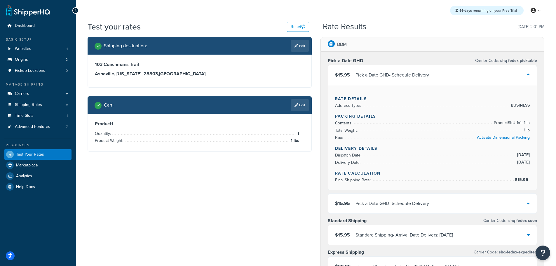
click at [526, 205] on div "$15.95 Pick a Date GHD - Schedule Delivery" at bounding box center [432, 203] width 209 height 20
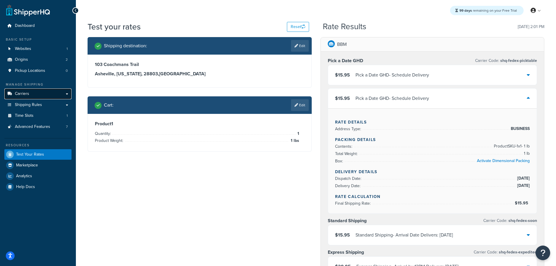
click at [32, 93] on link "Carriers" at bounding box center [37, 93] width 67 height 11
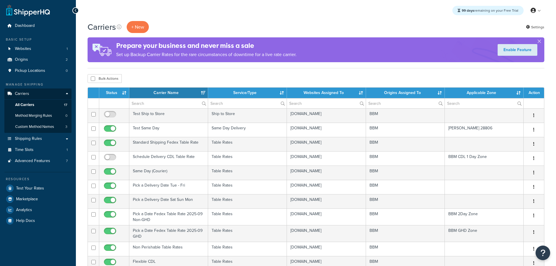
select select "15"
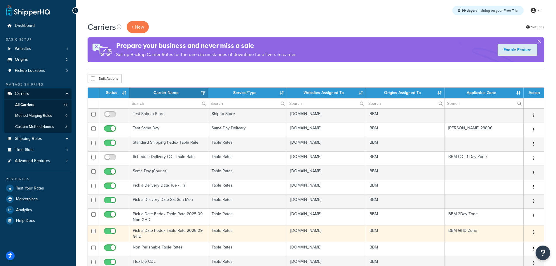
click at [144, 231] on td "Pick a Date Fedex Table Rate 2025-09 GHD" at bounding box center [168, 233] width 79 height 17
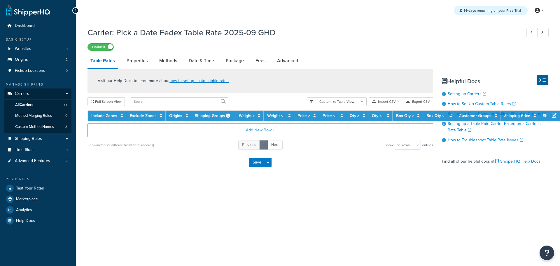
select select "25"
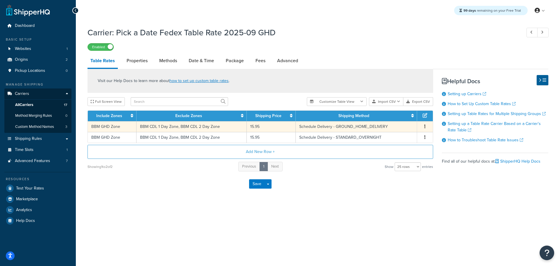
click at [201, 124] on td "BBM CDL 1 Day Zone, BBM CDL 2 Day Zone" at bounding box center [192, 126] width 110 height 11
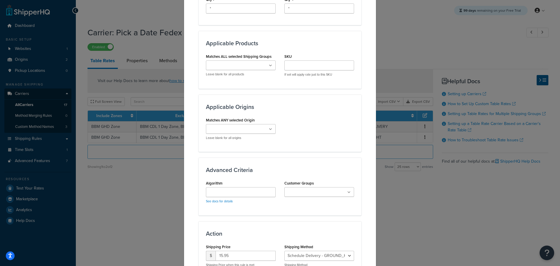
scroll to position [356, 0]
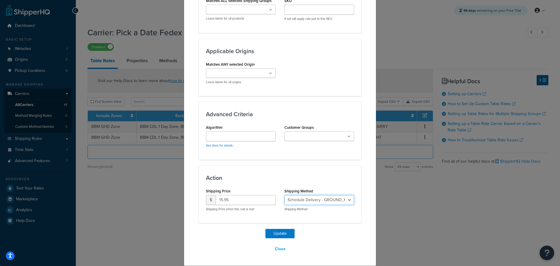
click at [332, 200] on select "Schedule Delivery - GROUND_HOME_DELIVERY Schedule Delivery - STANDARD_OVERNIGHT…" at bounding box center [319, 200] width 70 height 10
click at [331, 202] on select "Schedule Delivery - GROUND_HOME_DELIVERY Schedule Delivery - STANDARD_OVERNIGHT…" at bounding box center [319, 200] width 70 height 10
select select "181496"
click at [284, 195] on select "Schedule Delivery - GROUND_HOME_DELIVERY Schedule Delivery - STANDARD_OVERNIGHT…" at bounding box center [319, 200] width 70 height 10
click at [273, 234] on button "Update" at bounding box center [280, 233] width 29 height 9
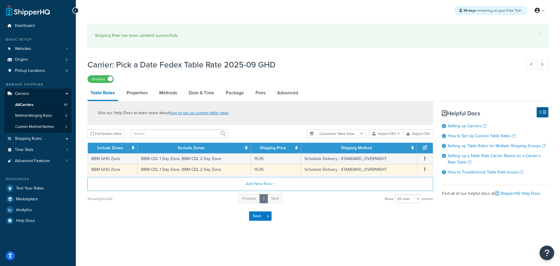
click at [213, 169] on td "BBM CDL 1 Day Zone, BBM CDL 2 Day Zone" at bounding box center [194, 169] width 113 height 11
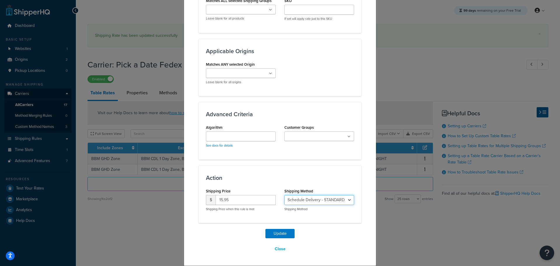
click at [324, 199] on select "Schedule Delivery - GROUND_HOME_DELIVERY Schedule Delivery - STANDARD_OVERNIGHT…" at bounding box center [319, 200] width 70 height 10
select select "181460"
click at [284, 195] on select "Schedule Delivery - GROUND_HOME_DELIVERY Schedule Delivery - STANDARD_OVERNIGHT…" at bounding box center [319, 200] width 70 height 10
click at [284, 235] on button "Update" at bounding box center [280, 233] width 29 height 9
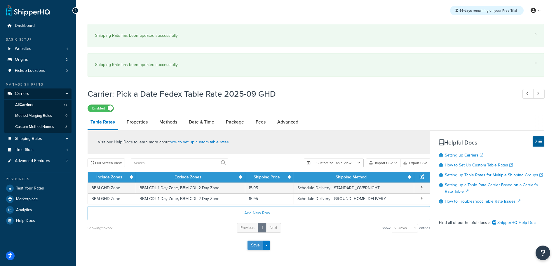
click at [254, 244] on button "Save" at bounding box center [255, 244] width 16 height 9
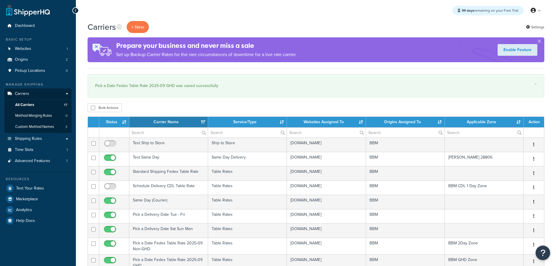
select select "15"
click at [36, 186] on span "Test Your Rates" at bounding box center [30, 188] width 28 height 5
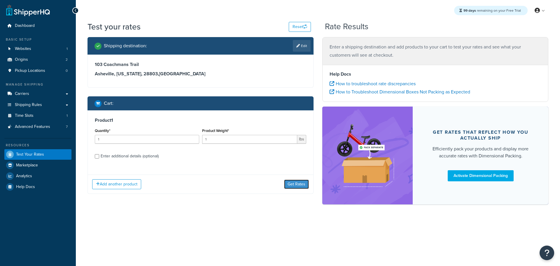
click at [302, 182] on button "Get Rates" at bounding box center [296, 183] width 25 height 9
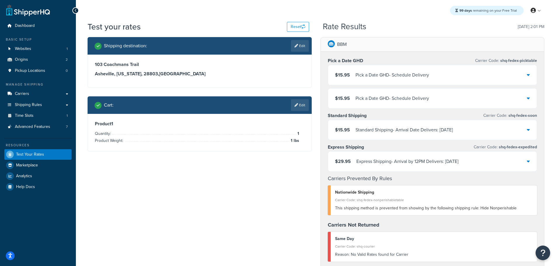
click at [528, 76] on icon at bounding box center [528, 74] width 3 height 5
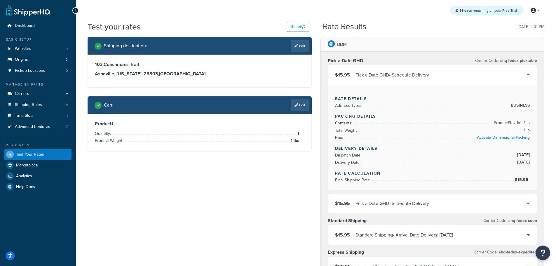
click at [528, 76] on icon at bounding box center [528, 74] width 3 height 5
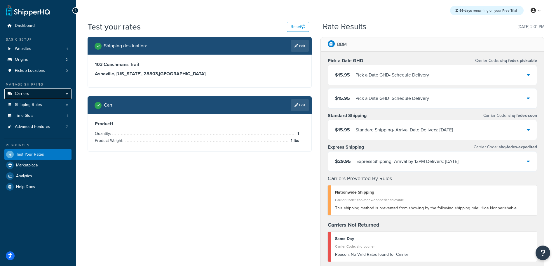
click at [30, 95] on link "Carriers" at bounding box center [37, 93] width 67 height 11
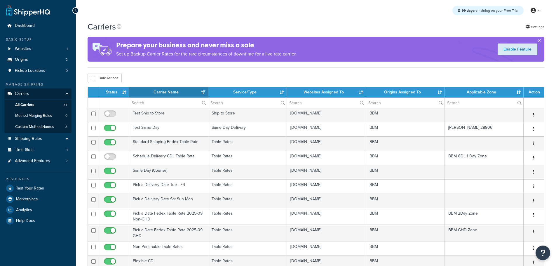
select select "15"
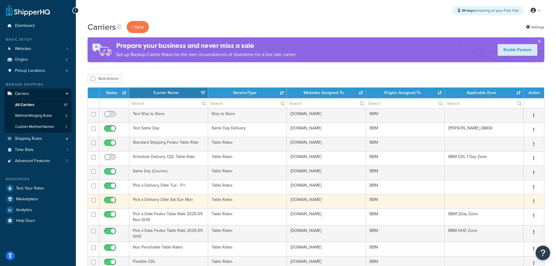
scroll to position [29, 0]
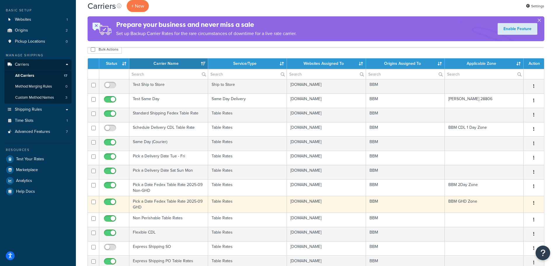
click at [143, 202] on td "Pick a Date Fedex Table Rate 2025-09 GHD" at bounding box center [168, 204] width 79 height 17
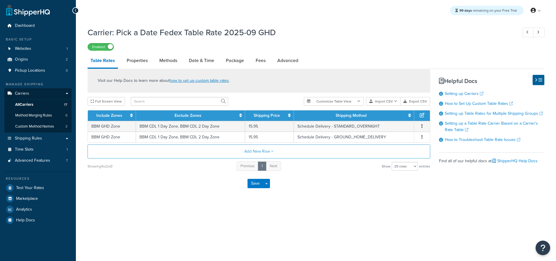
select select "25"
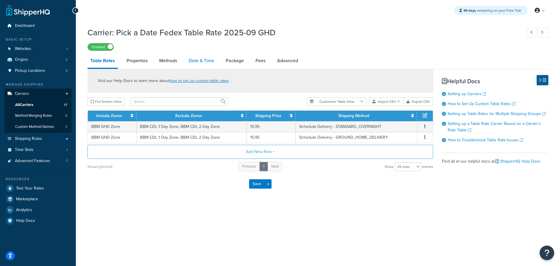
click at [207, 61] on link "Date & Time" at bounding box center [201, 61] width 31 height 14
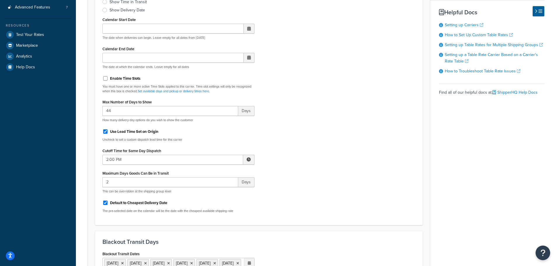
scroll to position [204, 0]
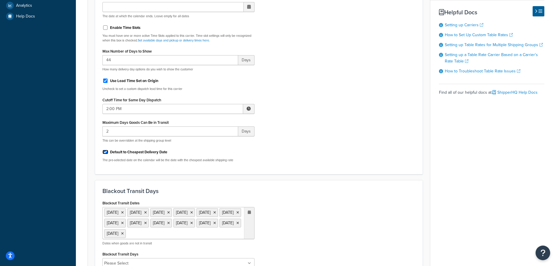
click at [105, 152] on input "Default to Cheapest Delivery Date" at bounding box center [105, 152] width 6 height 4
checkbox input "false"
click at [103, 80] on input "Use Lead Time Set on Origin" at bounding box center [105, 80] width 6 height 4
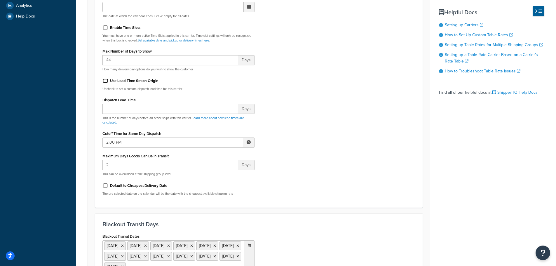
click at [103, 80] on input "Use Lead Time Set on Origin" at bounding box center [105, 80] width 6 height 4
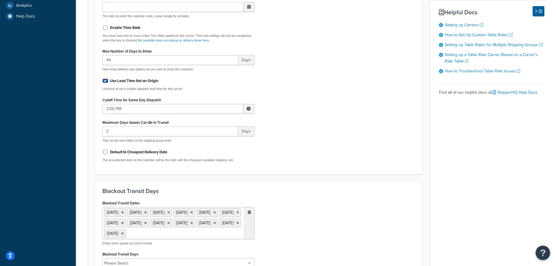
click at [103, 80] on input "Use Lead Time Set on Origin" at bounding box center [105, 80] width 6 height 4
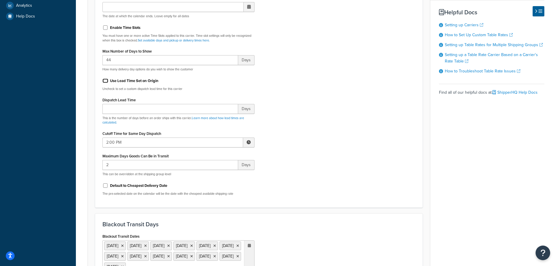
click at [104, 80] on input "Use Lead Time Set on Origin" at bounding box center [105, 80] width 6 height 4
checkbox input "true"
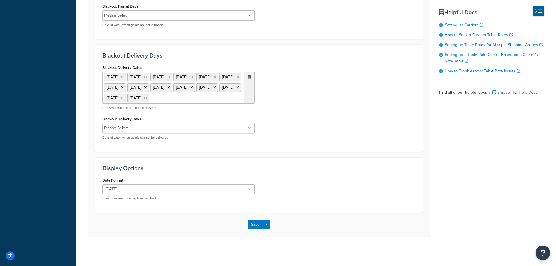
scroll to position [473, 0]
click at [258, 223] on button "Save" at bounding box center [255, 224] width 16 height 9
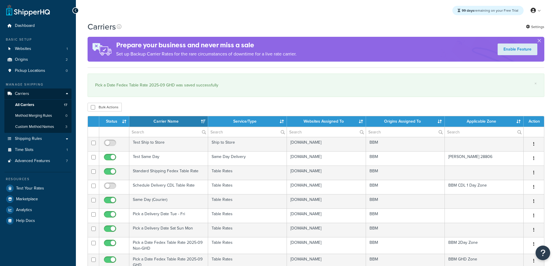
select select "15"
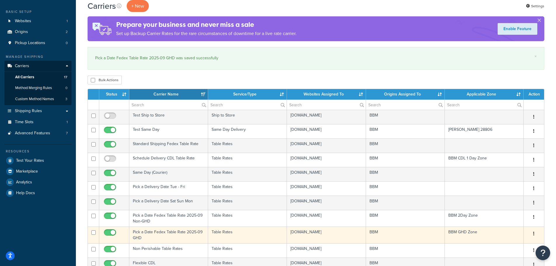
scroll to position [29, 0]
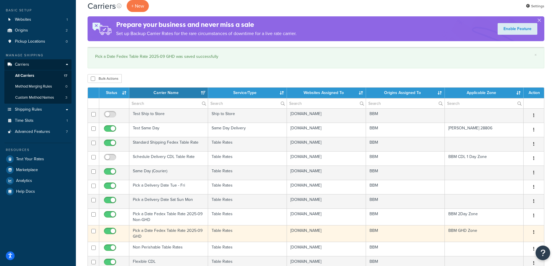
click at [138, 231] on td "Pick a Date Fedex Table Rate 2025-09 GHD" at bounding box center [168, 233] width 79 height 17
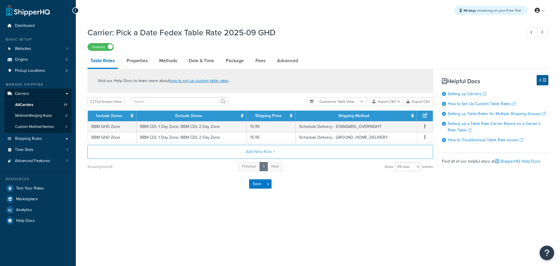
select select "25"
click at [139, 61] on link "Properties" at bounding box center [137, 61] width 27 height 14
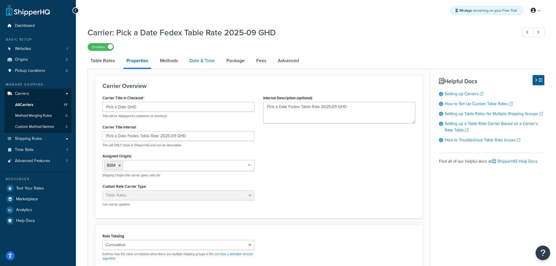
click at [204, 58] on link "Date & Time" at bounding box center [201, 61] width 31 height 14
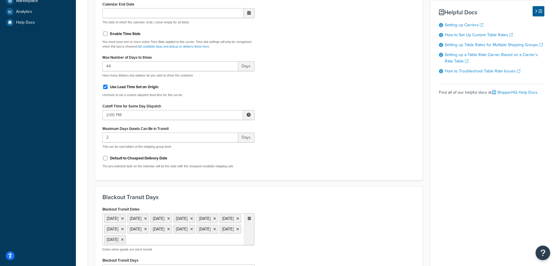
scroll to position [233, 0]
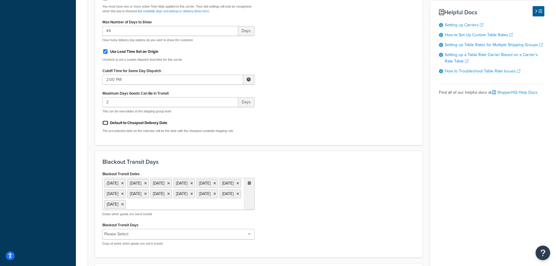
click at [106, 123] on input "Default to Cheapest Delivery Date" at bounding box center [105, 123] width 6 height 4
checkbox input "true"
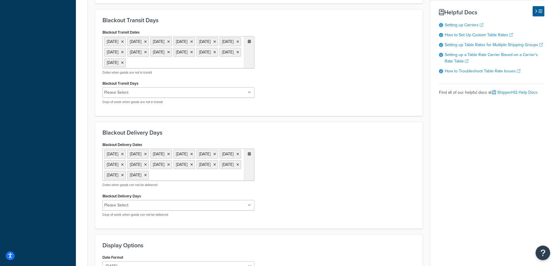
scroll to position [438, 0]
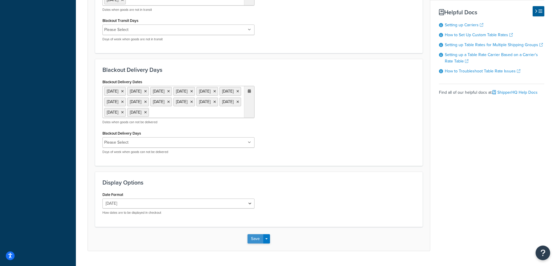
click at [256, 243] on button "Save" at bounding box center [255, 238] width 16 height 9
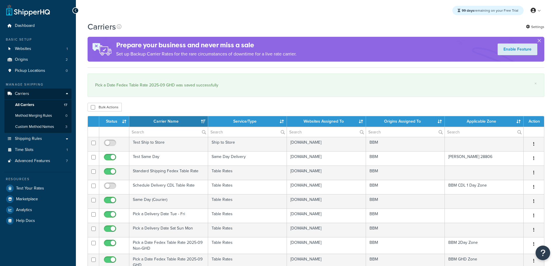
select select "15"
